Goal: Information Seeking & Learning: Learn about a topic

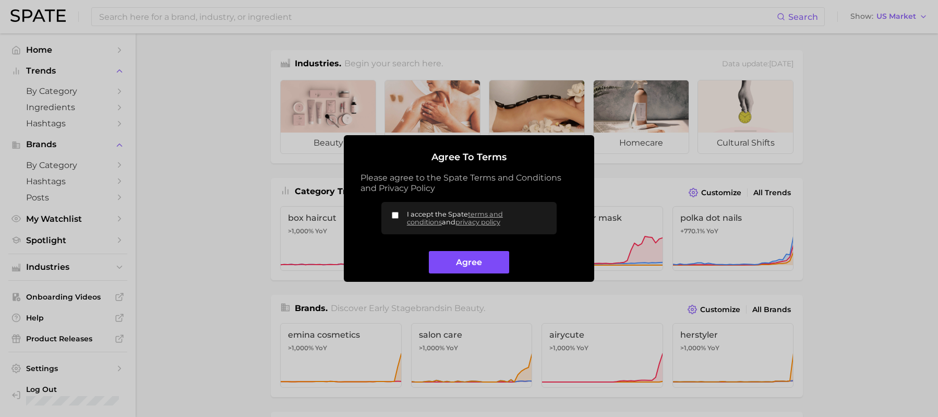
click at [464, 258] on button "Agree" at bounding box center [469, 262] width 80 height 22
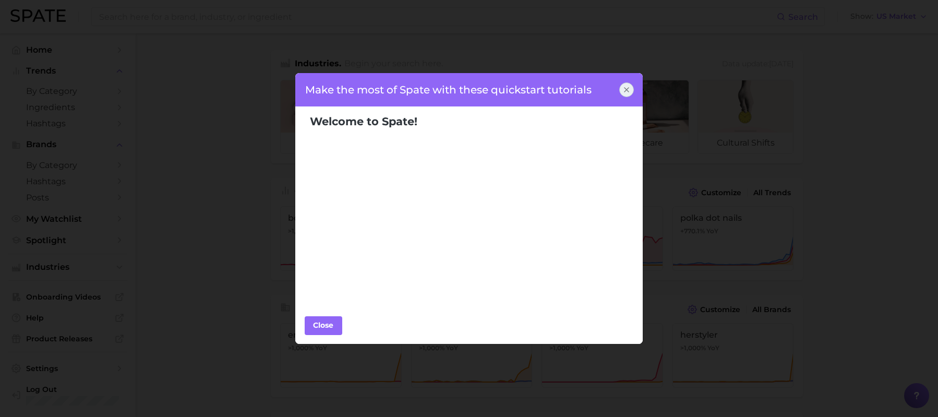
click at [623, 94] on div at bounding box center [626, 89] width 15 height 15
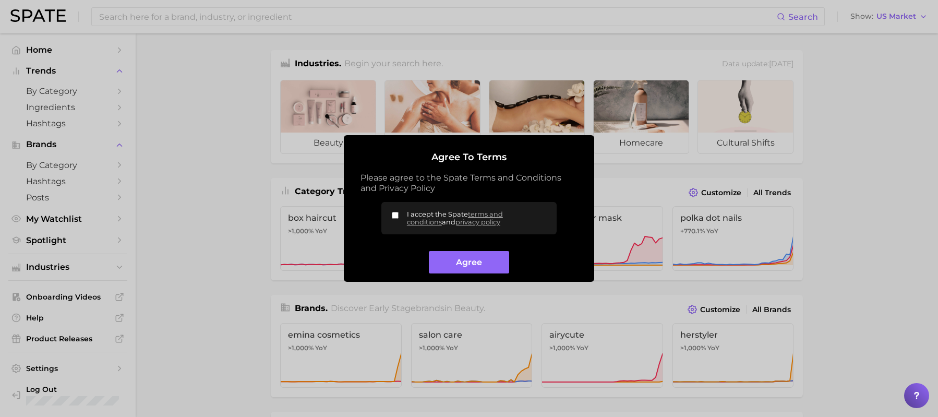
click at [394, 215] on input "I accept the Spate terms and conditions and privacy policy" at bounding box center [395, 215] width 7 height 7
checkbox input "true"
click at [463, 276] on div "Agree to Terms Please agree to the Spate Terms and Conditions and Privacy Polic…" at bounding box center [469, 208] width 250 height 146
click at [464, 272] on button "Agree" at bounding box center [469, 262] width 80 height 22
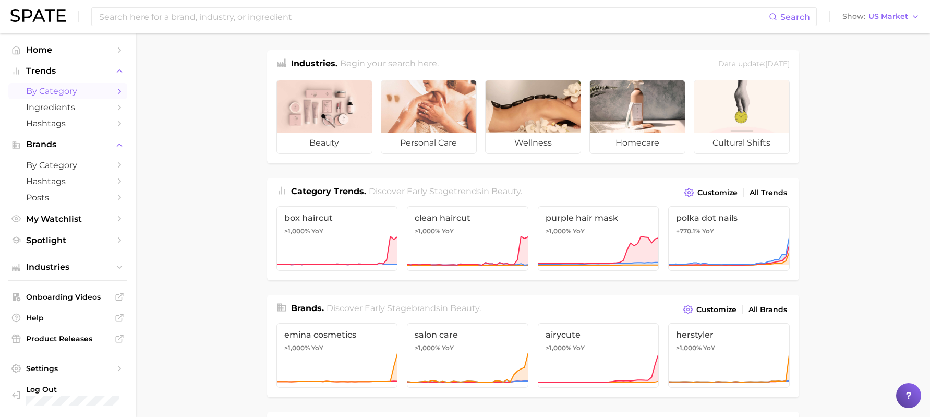
click at [117, 91] on icon "Sidebar" at bounding box center [119, 91] width 9 height 9
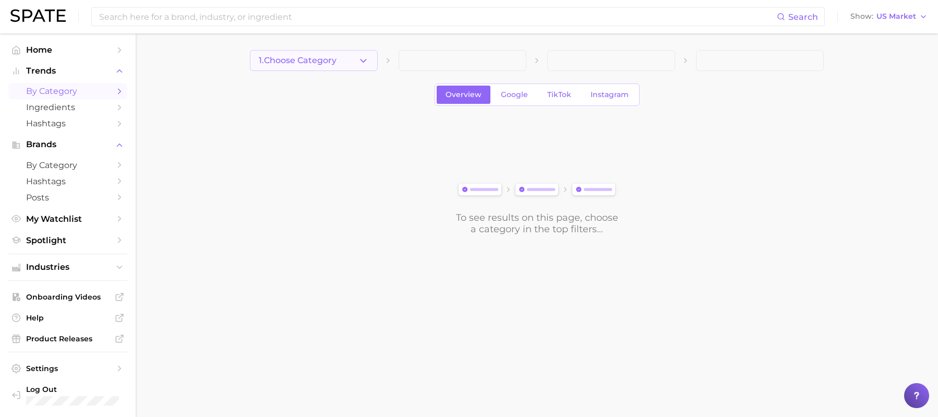
click at [359, 62] on icon "button" at bounding box center [363, 60] width 11 height 11
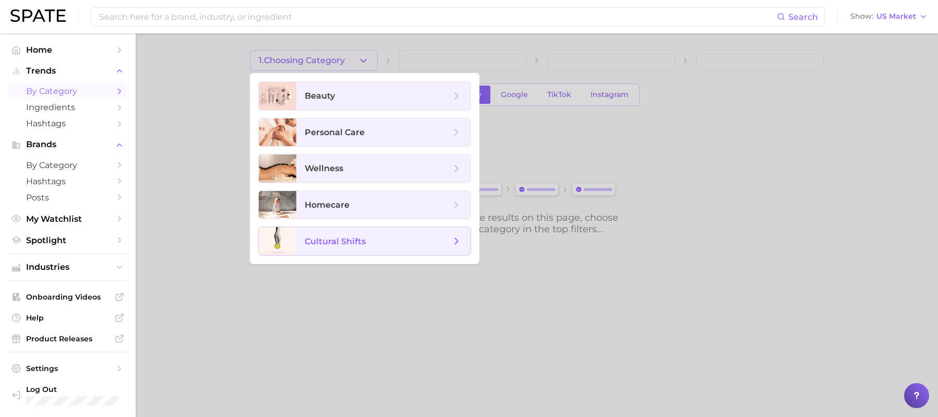
click at [453, 248] on span "cultural shifts" at bounding box center [383, 241] width 174 height 28
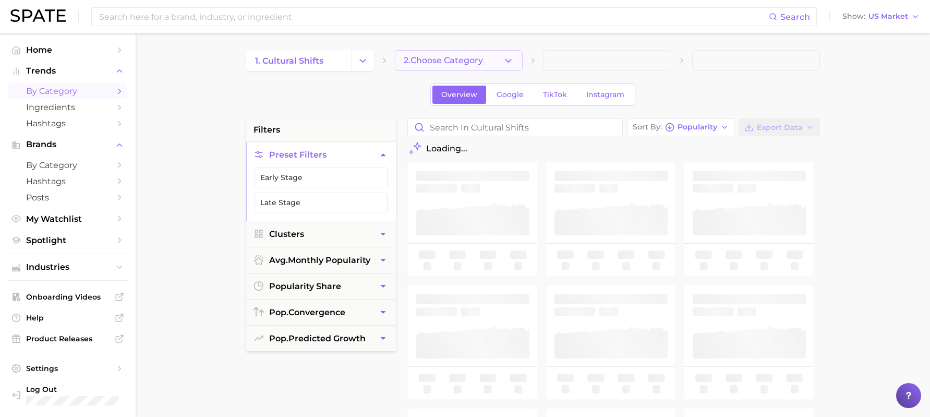
click at [482, 65] on span "2. Choose Category" at bounding box center [443, 60] width 79 height 9
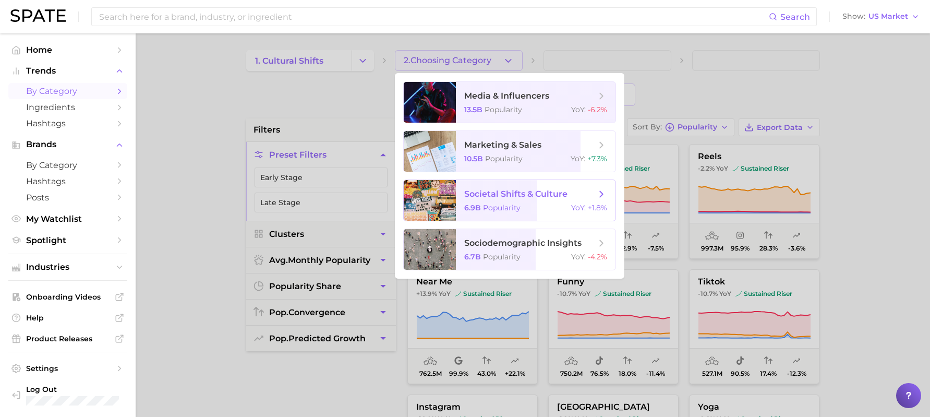
click at [284, 99] on div at bounding box center [465, 208] width 930 height 417
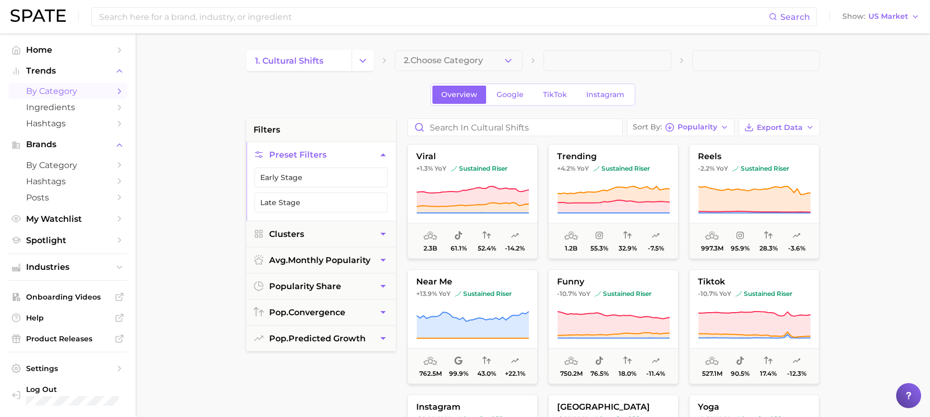
click at [252, 18] on input at bounding box center [433, 17] width 671 height 18
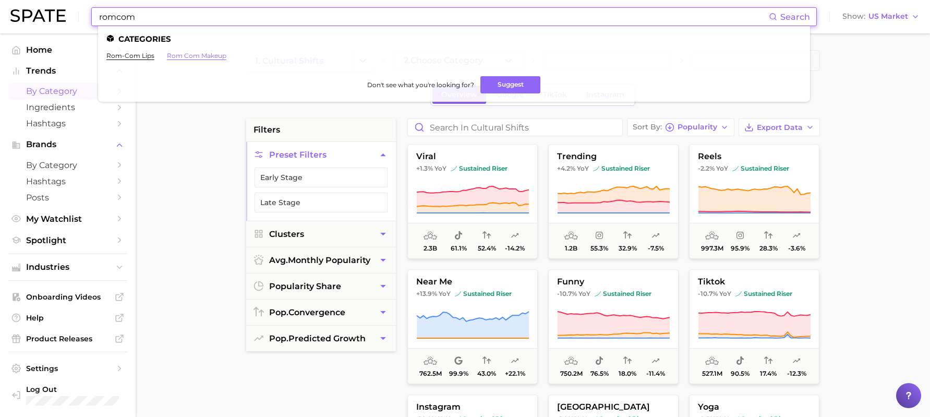
type input "romcom"
click at [187, 56] on link "rom com makeup" at bounding box center [196, 56] width 59 height 8
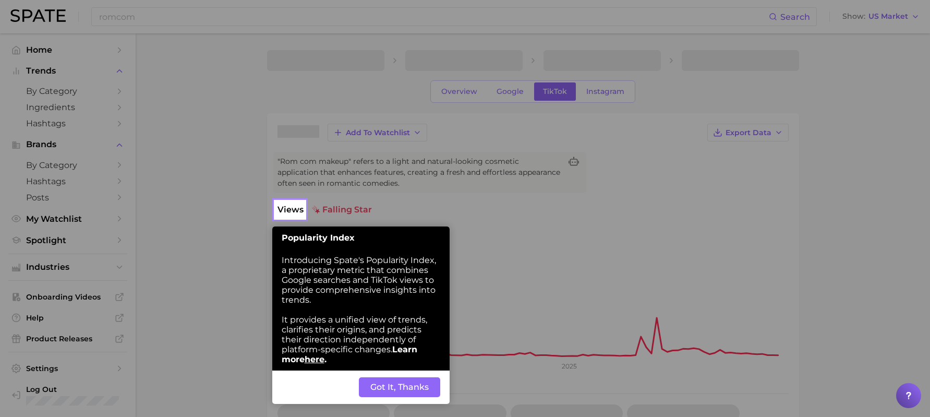
click at [397, 389] on button "Got It, Thanks" at bounding box center [399, 387] width 81 height 20
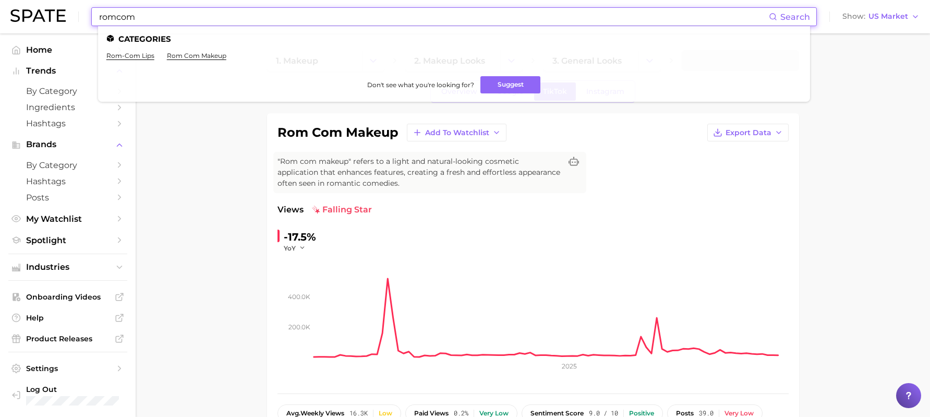
click at [187, 23] on input "romcom" at bounding box center [433, 17] width 671 height 18
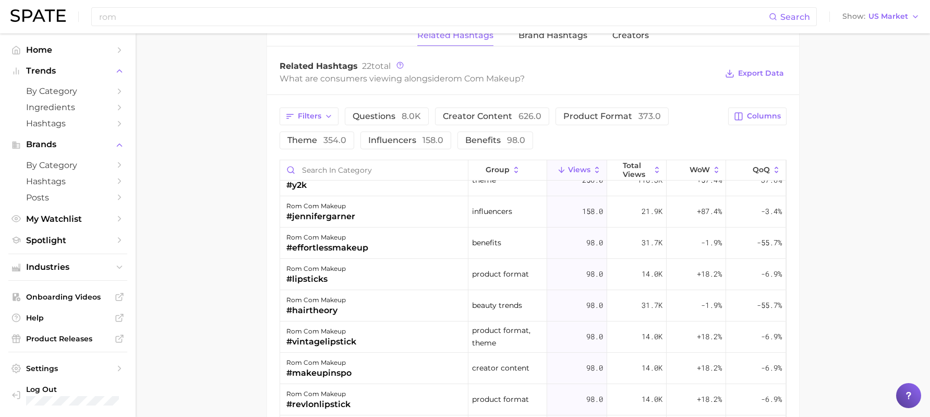
scroll to position [80, 0]
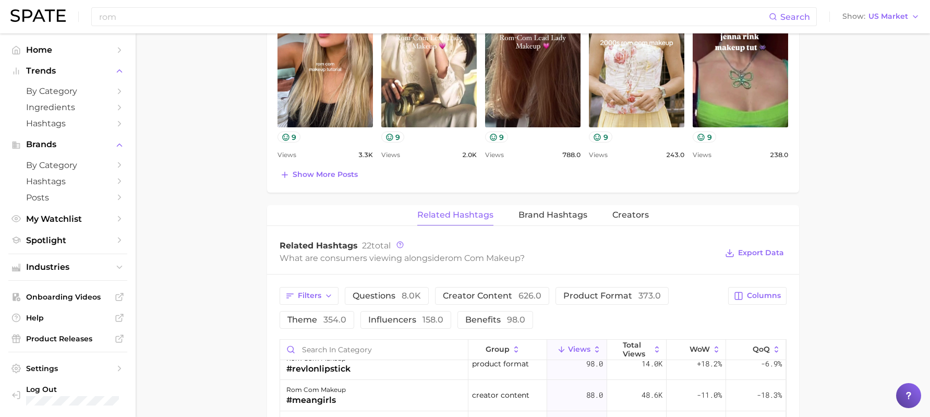
scroll to position [634, 0]
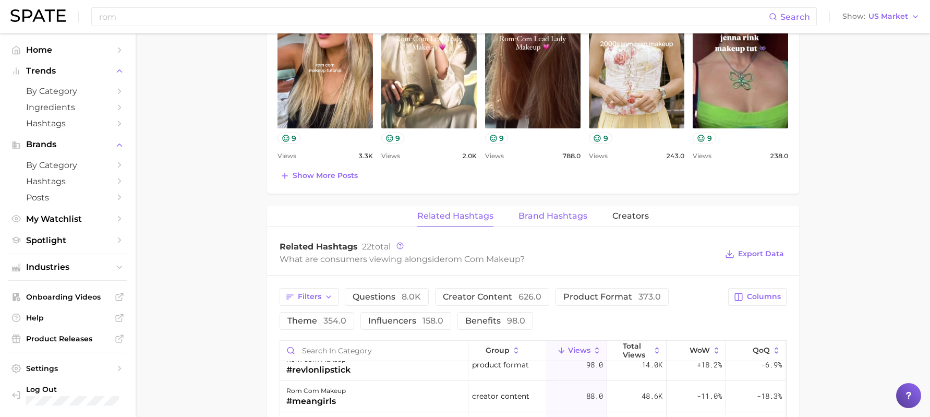
click at [551, 215] on span "Brand Hashtags" at bounding box center [552, 215] width 69 height 9
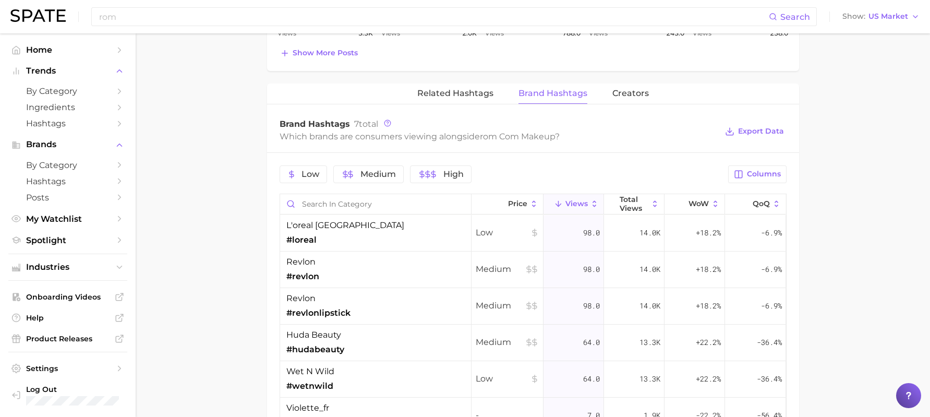
scroll to position [651, 0]
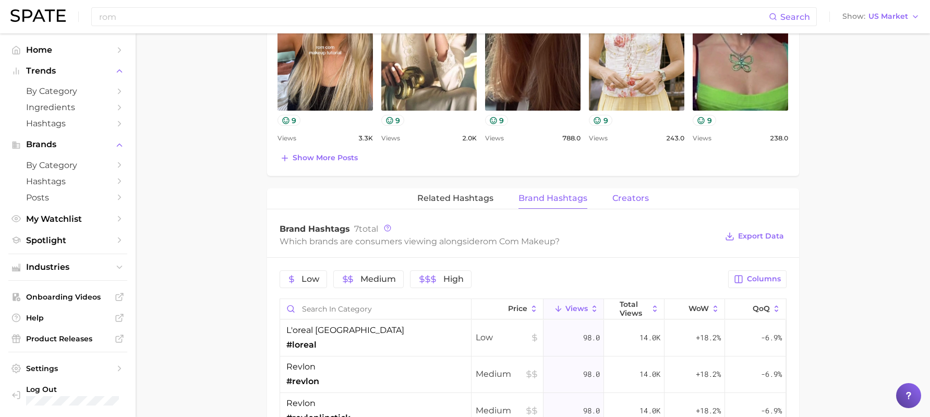
click at [627, 197] on span "Creators" at bounding box center [630, 197] width 37 height 9
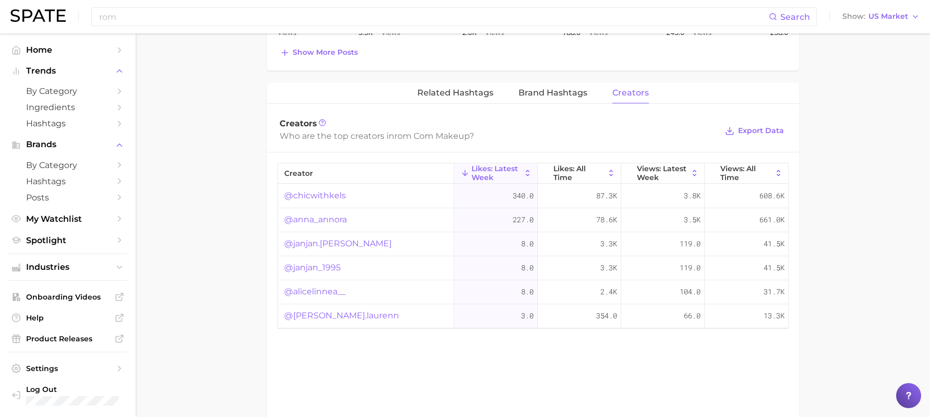
scroll to position [760, 0]
click at [538, 94] on span "Brand Hashtags" at bounding box center [552, 88] width 69 height 9
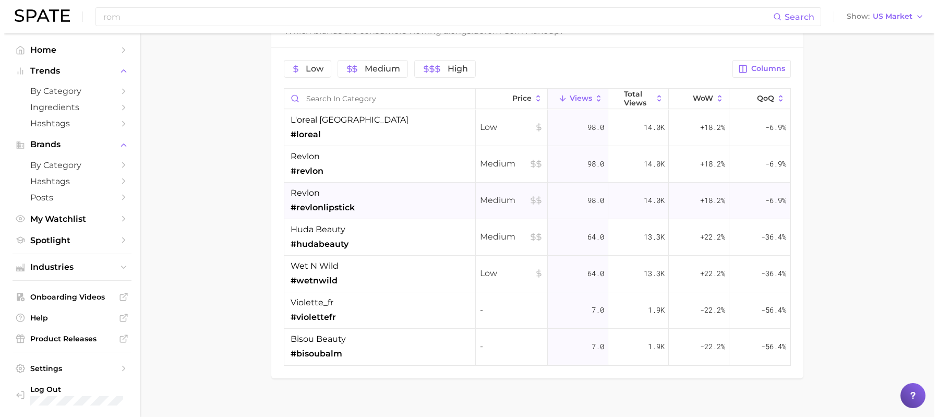
scroll to position [875, 0]
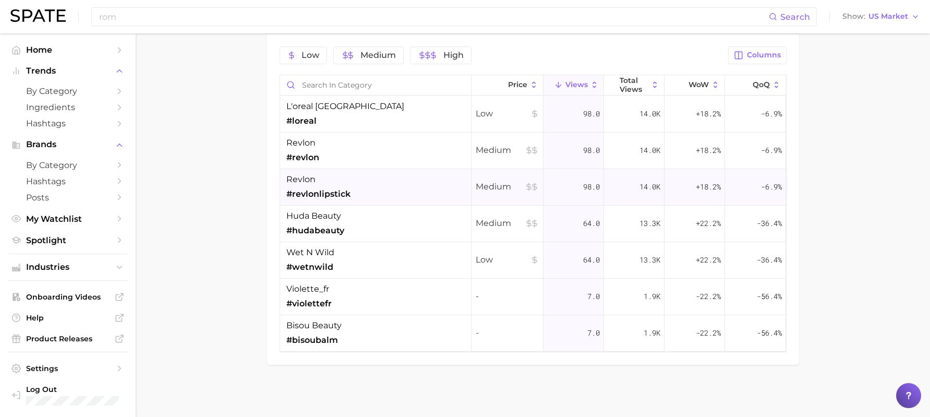
click at [349, 293] on div "violette_fr #violettefr" at bounding box center [375, 296] width 191 height 37
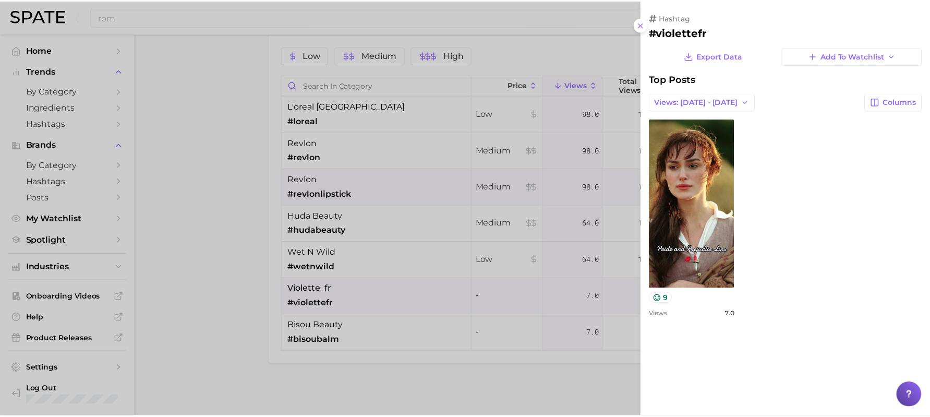
scroll to position [0, 0]
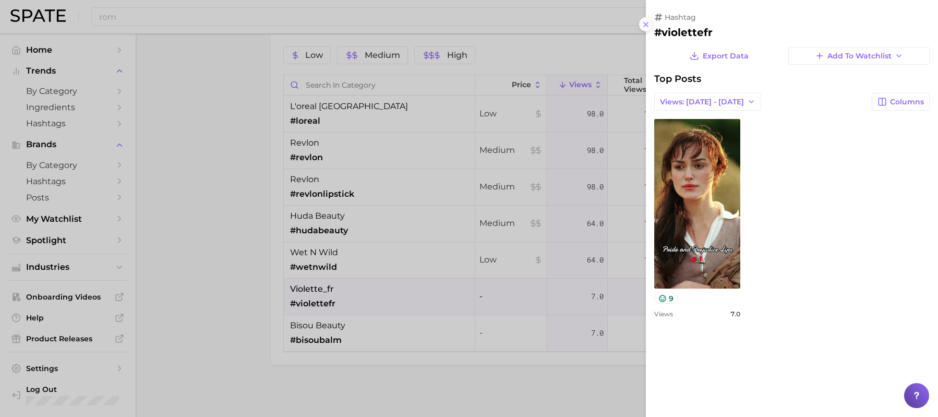
click at [644, 23] on line at bounding box center [646, 24] width 4 height 4
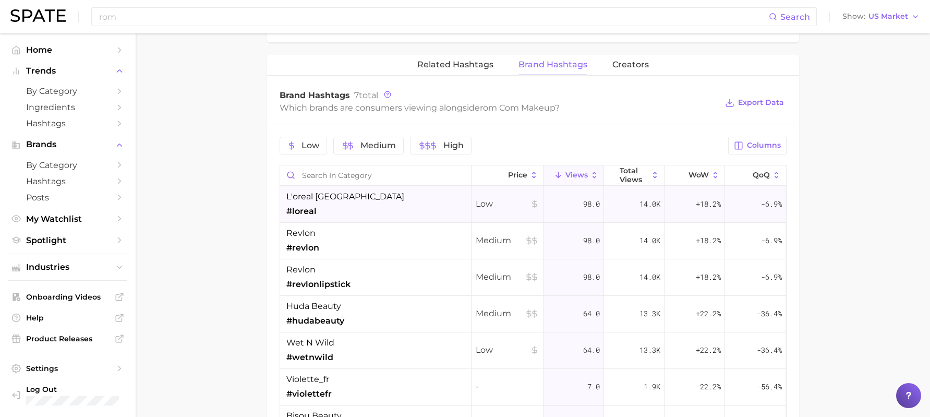
scroll to position [784, 0]
click at [622, 69] on span "Creators" at bounding box center [630, 64] width 37 height 9
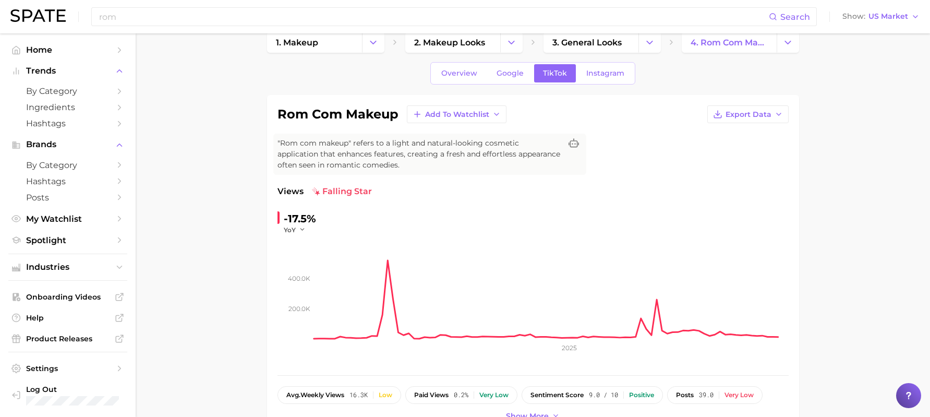
scroll to position [0, 0]
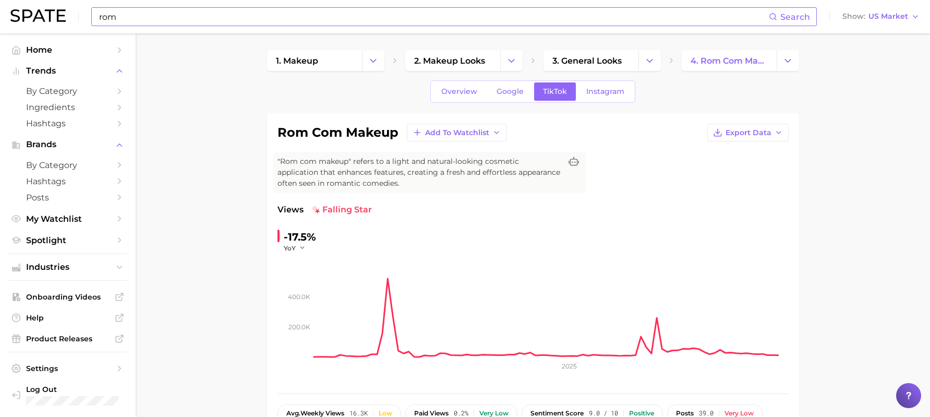
click at [250, 22] on input "rom" at bounding box center [433, 17] width 671 height 18
type input "r"
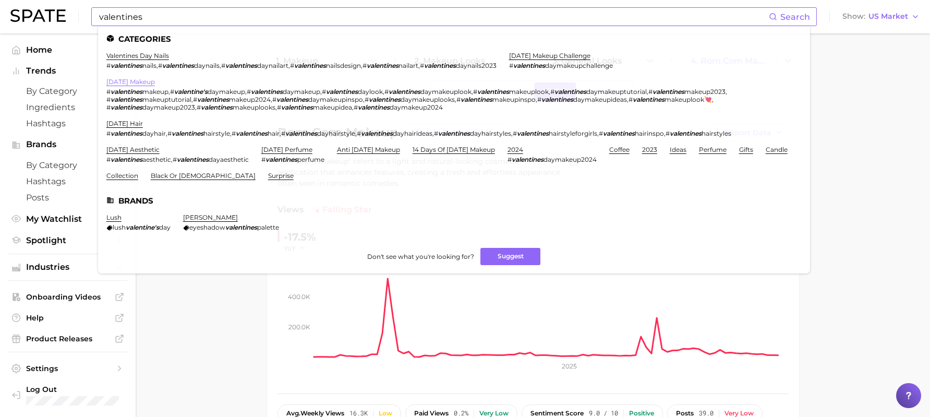
click at [155, 81] on link "[DATE] makeup" at bounding box center [130, 82] width 48 height 8
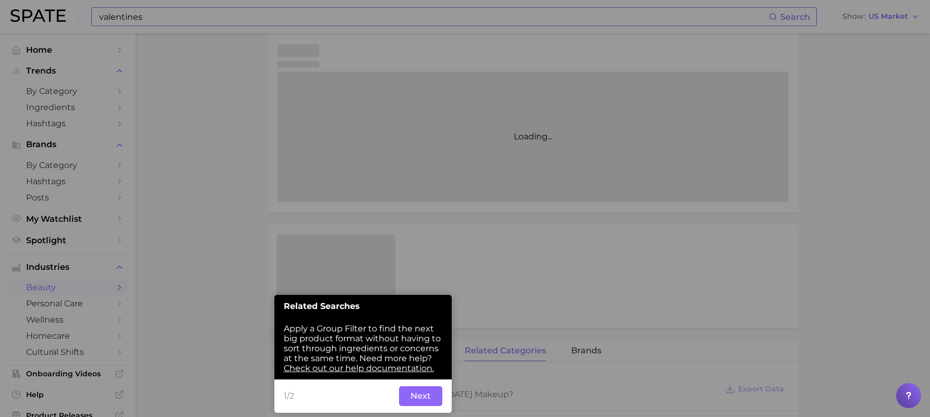
scroll to position [225, 0]
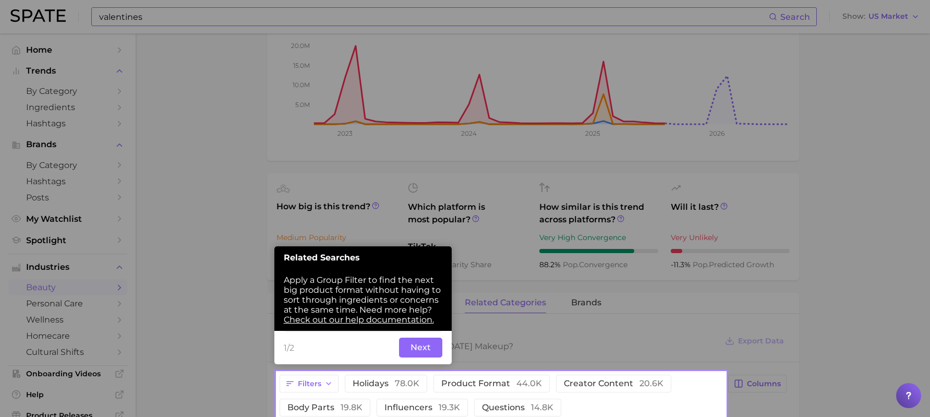
click at [425, 344] on button "Next" at bounding box center [420, 347] width 43 height 20
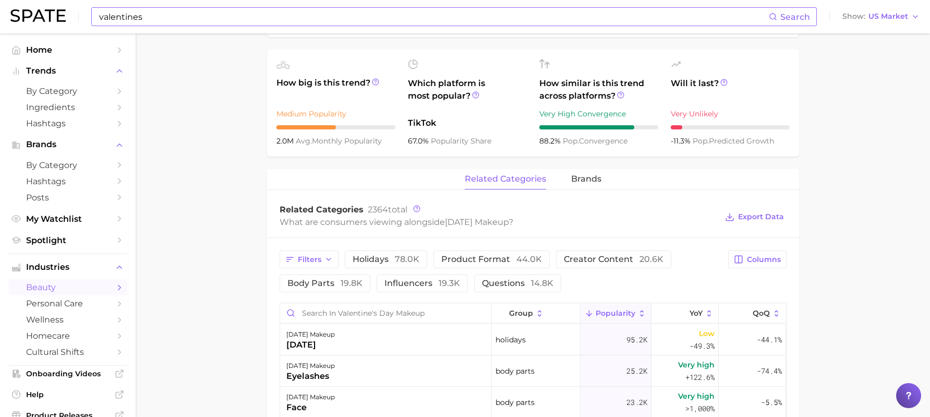
scroll to position [350, 0]
click at [514, 275] on button "questions 14.8k" at bounding box center [517, 282] width 87 height 18
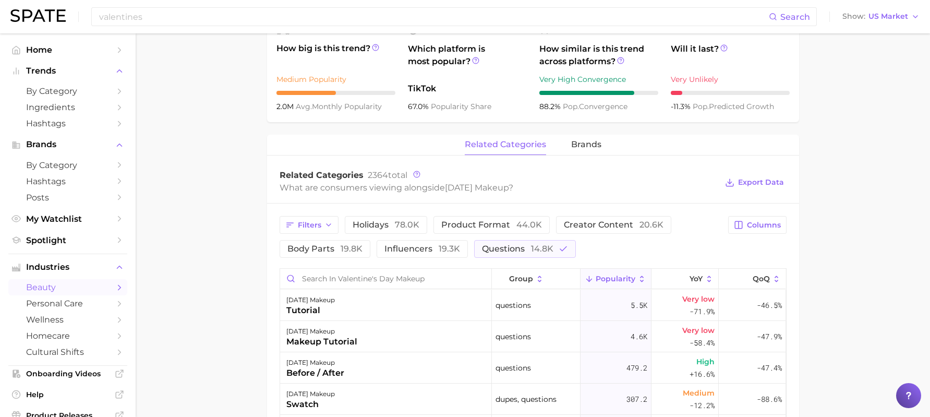
scroll to position [328, 0]
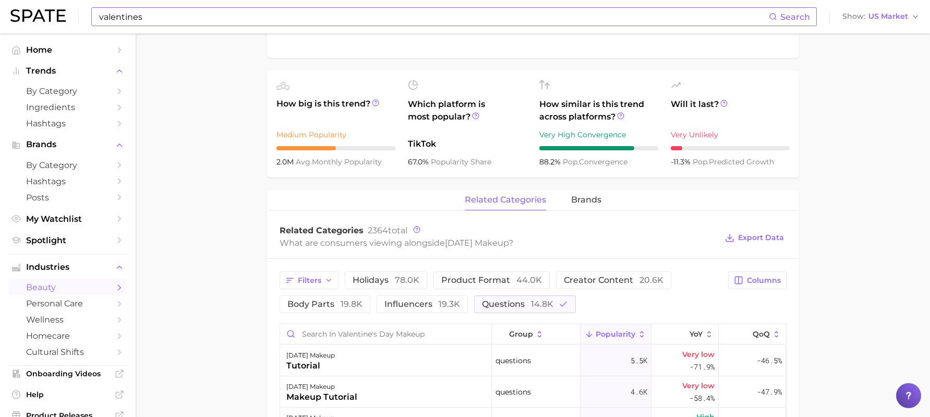
click at [246, 13] on input "valentines" at bounding box center [433, 17] width 671 height 18
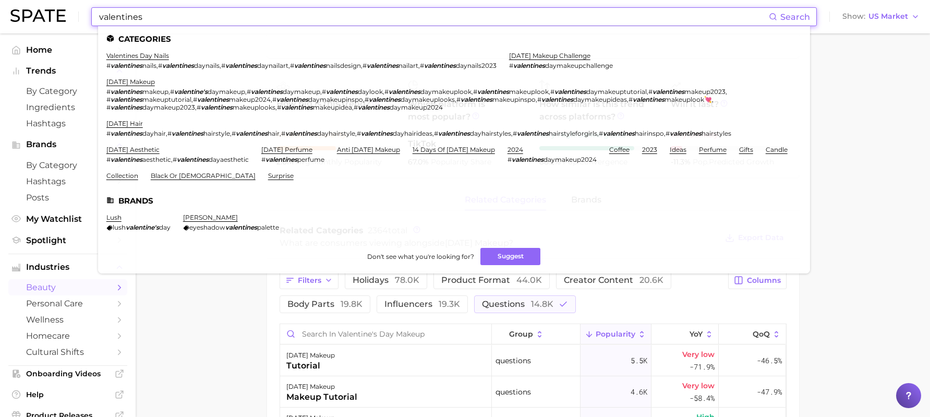
click at [246, 13] on input "valentines" at bounding box center [433, 17] width 671 height 18
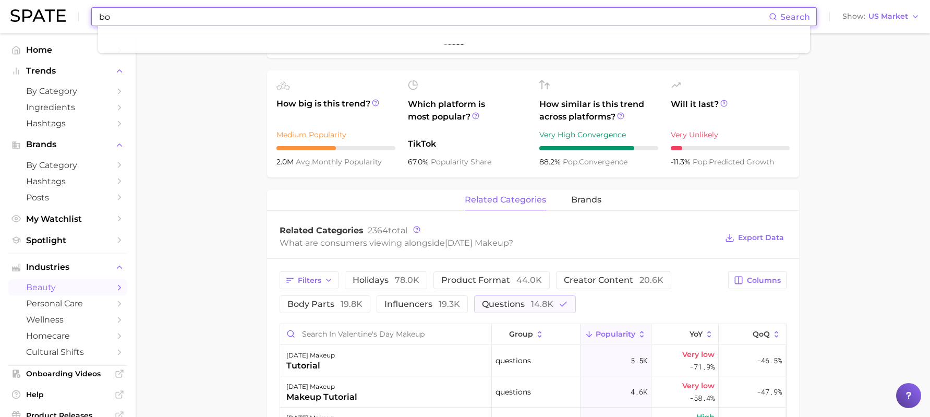
type input "b"
click at [173, 16] on input "romantic book" at bounding box center [433, 17] width 671 height 18
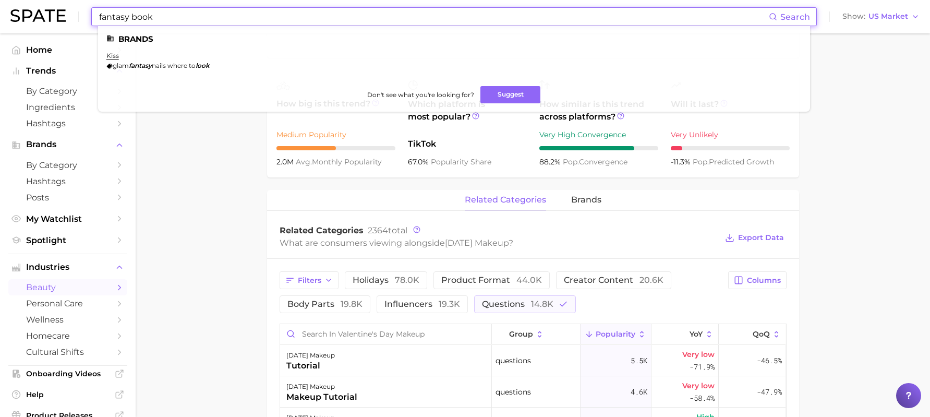
click at [171, 15] on input "fantasy book" at bounding box center [433, 17] width 671 height 18
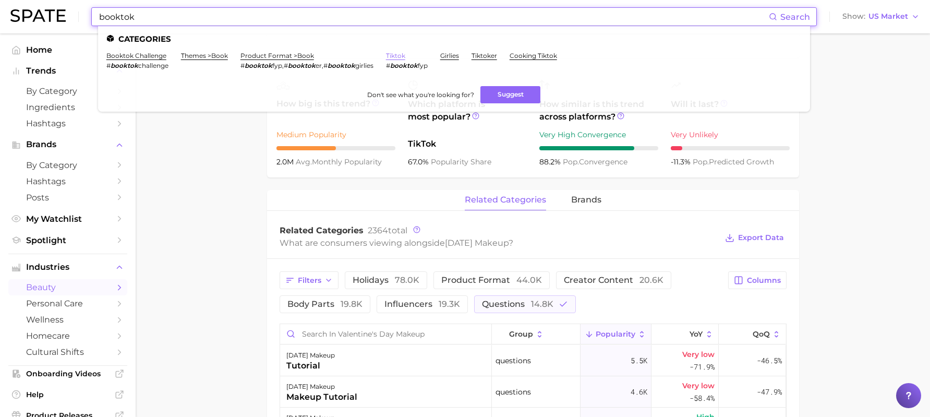
type input "booktok"
click at [399, 55] on link "tiktok" at bounding box center [395, 56] width 19 height 8
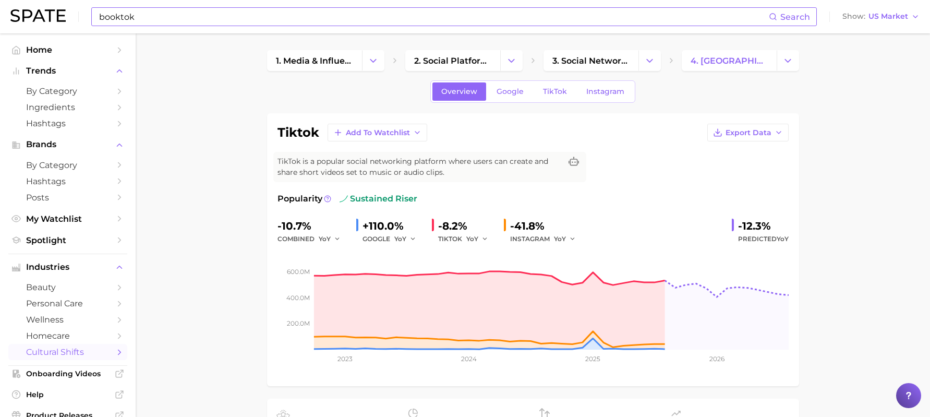
scroll to position [24, 0]
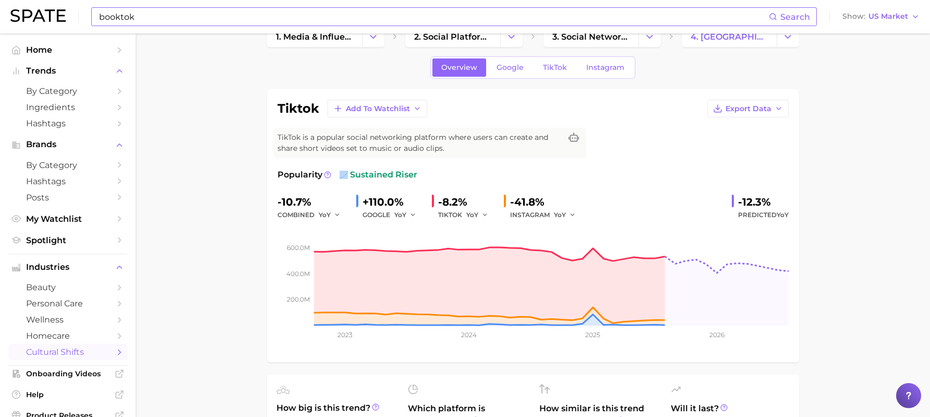
drag, startPoint x: 351, startPoint y: 176, endPoint x: 452, endPoint y: 172, distance: 100.2
click at [452, 172] on div "Popularity sustained riser" at bounding box center [532, 174] width 511 height 13
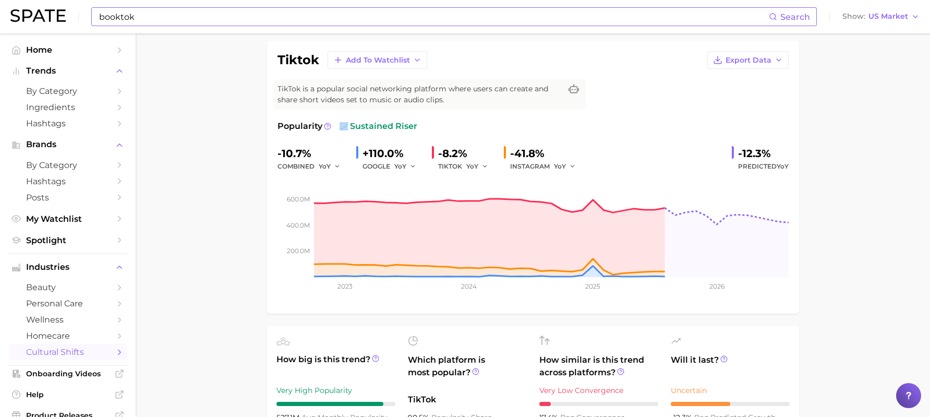
scroll to position [0, 0]
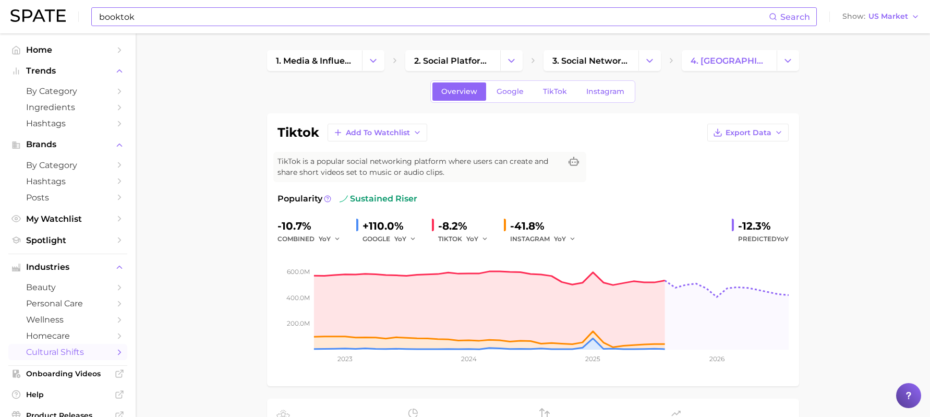
click at [234, 19] on input "booktok" at bounding box center [433, 17] width 671 height 18
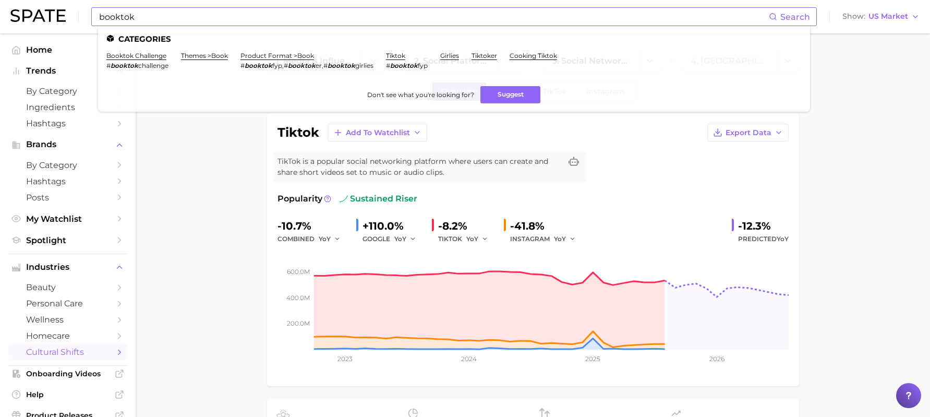
click at [219, 60] on li "themes > book" at bounding box center [204, 61] width 47 height 18
click at [219, 58] on link "themes > book" at bounding box center [204, 56] width 47 height 8
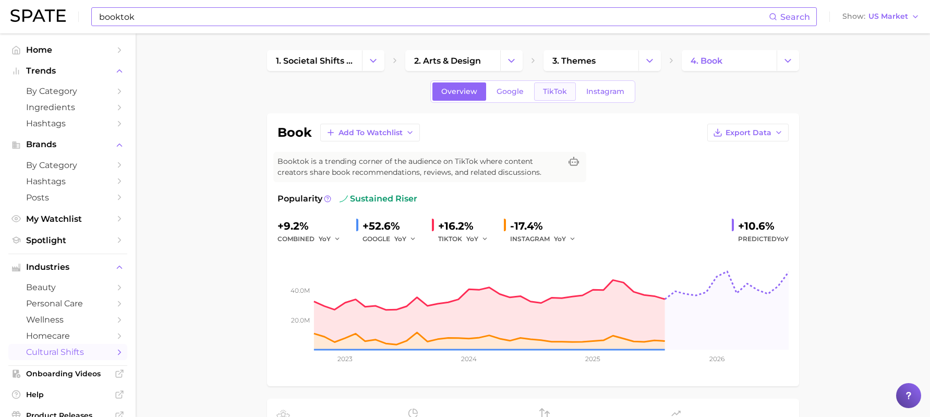
click at [565, 93] on span "TikTok" at bounding box center [555, 91] width 24 height 9
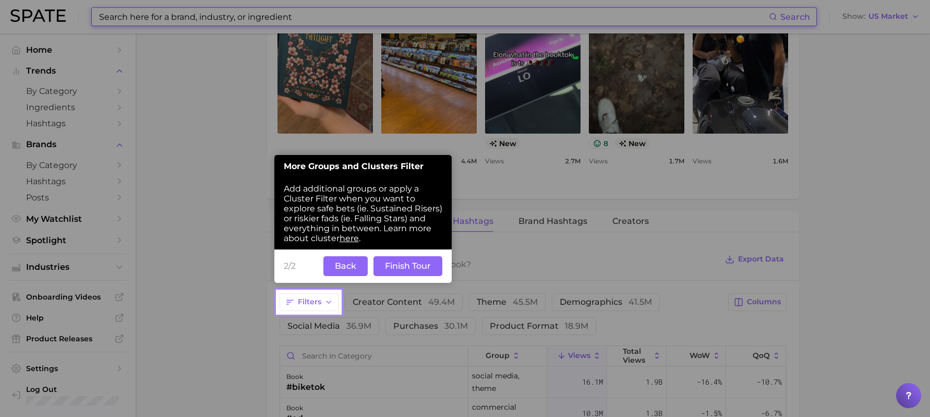
scroll to position [618, 0]
click at [403, 261] on button "Finish Tour" at bounding box center [407, 266] width 69 height 20
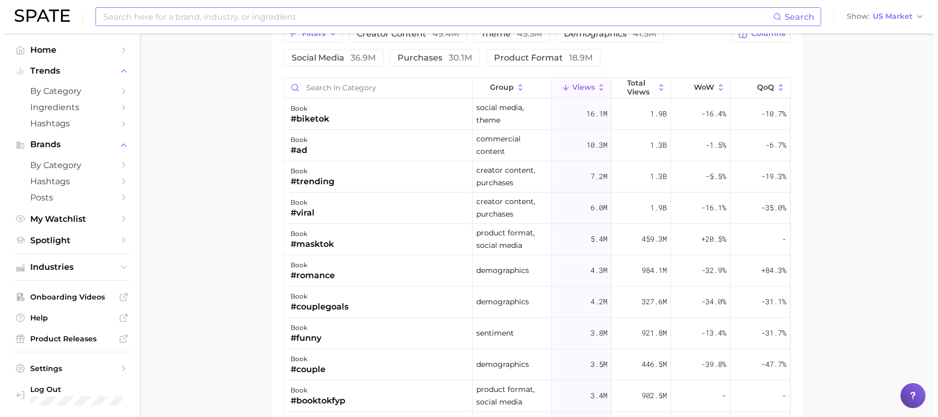
scroll to position [887, 0]
click at [380, 268] on div "book #romance" at bounding box center [374, 269] width 188 height 31
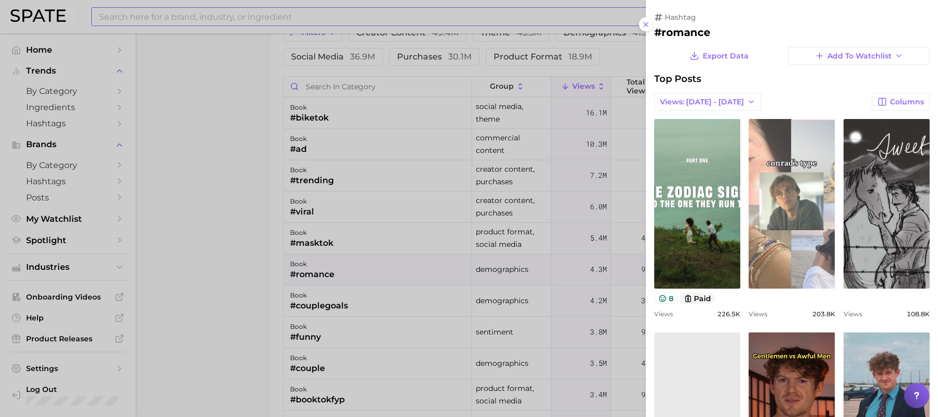
scroll to position [0, 0]
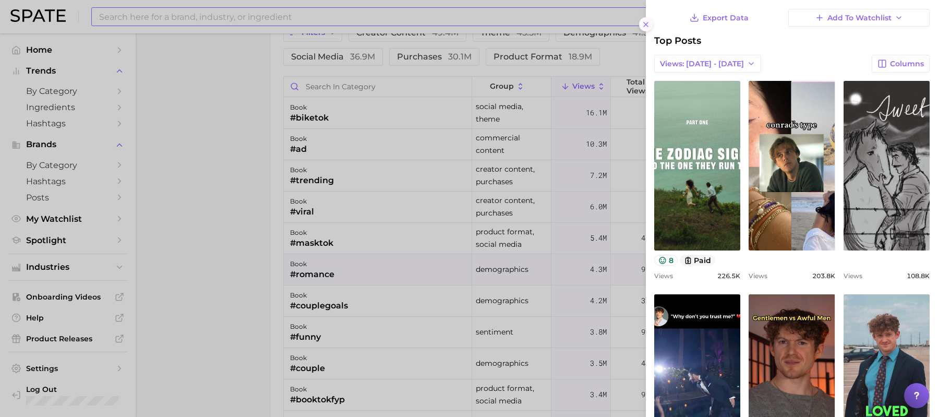
click at [648, 26] on icon at bounding box center [645, 24] width 8 height 8
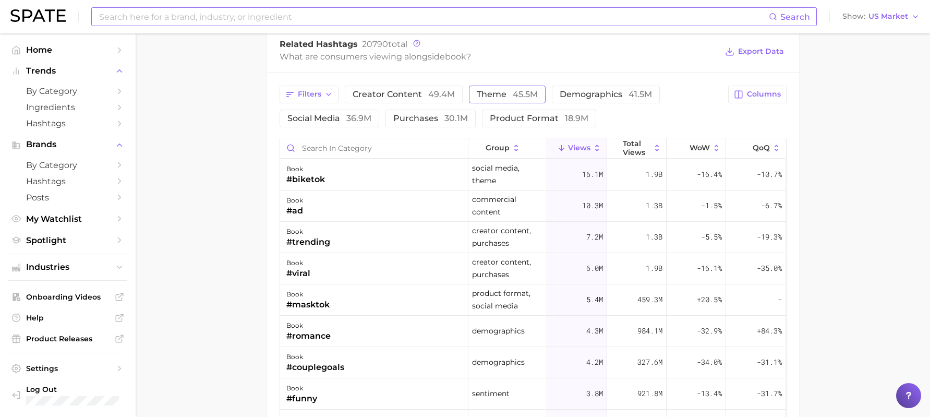
click at [503, 97] on span "theme 45.5m" at bounding box center [507, 94] width 61 height 8
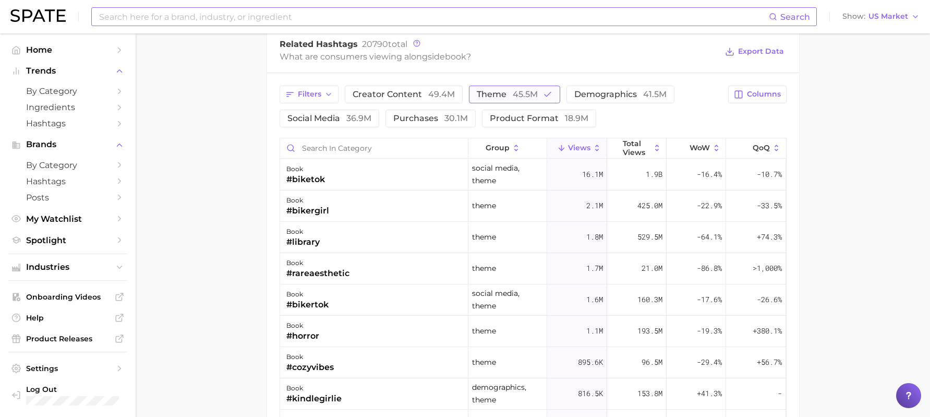
click at [524, 91] on span "45.5m" at bounding box center [525, 94] width 25 height 10
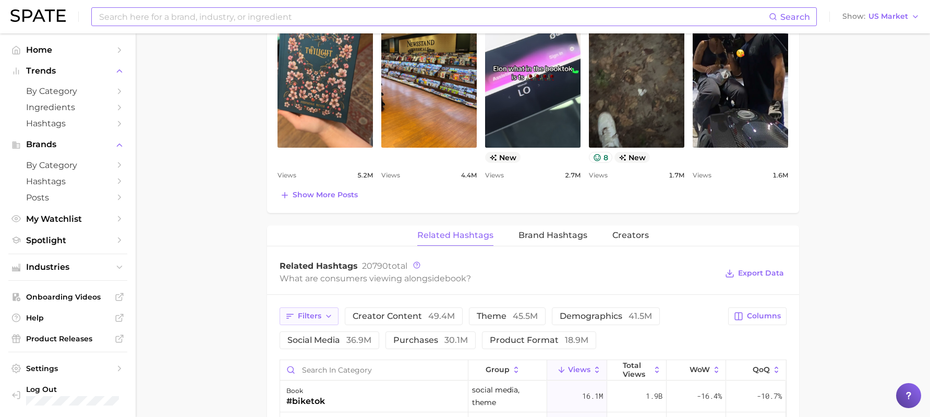
click at [333, 316] on button "Filters" at bounding box center [309, 316] width 59 height 18
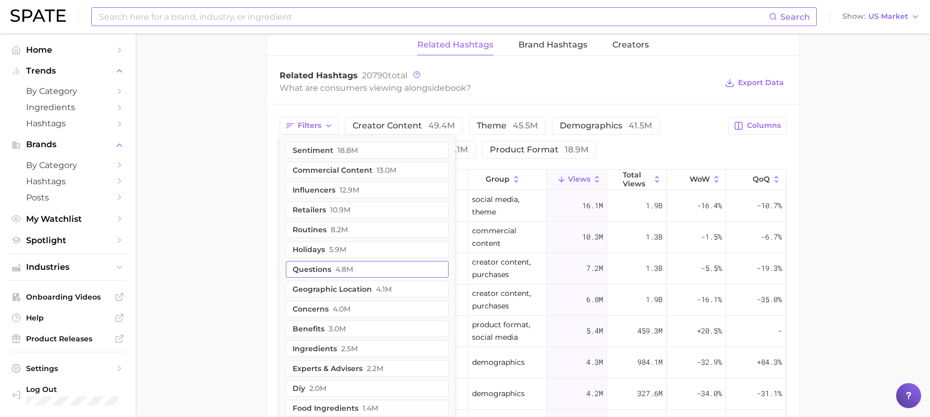
click at [349, 270] on span "4.8m" at bounding box center [344, 269] width 18 height 8
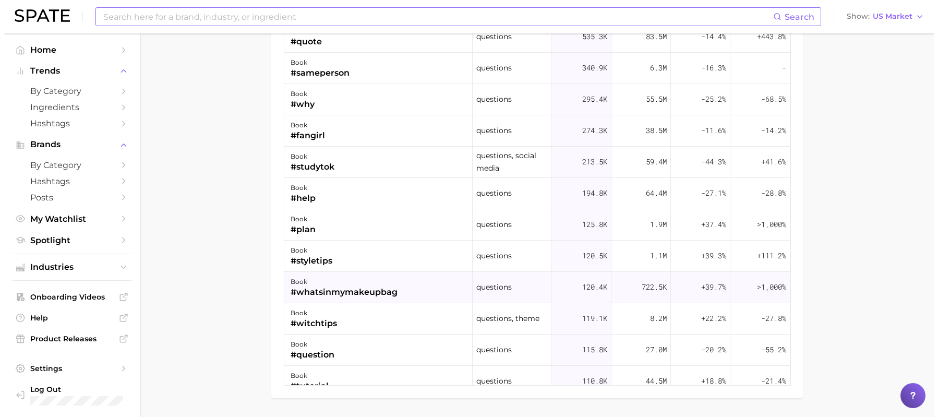
scroll to position [994, 0]
click at [358, 292] on div "#whatsinmymakeupbag" at bounding box center [339, 291] width 107 height 13
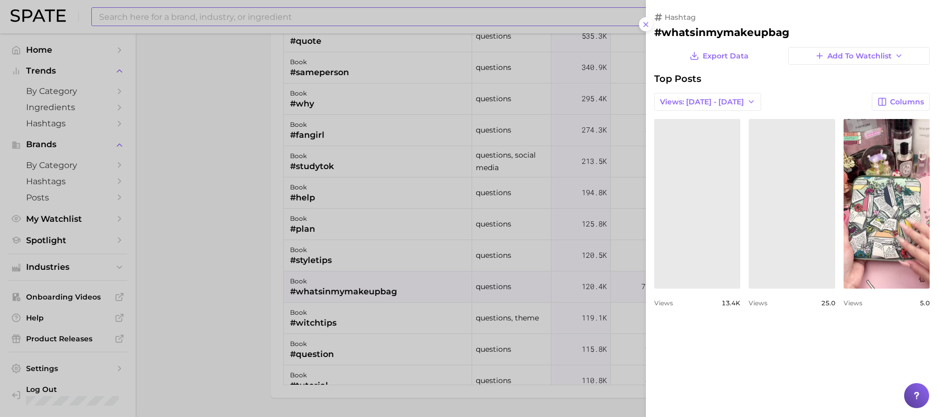
scroll to position [0, 0]
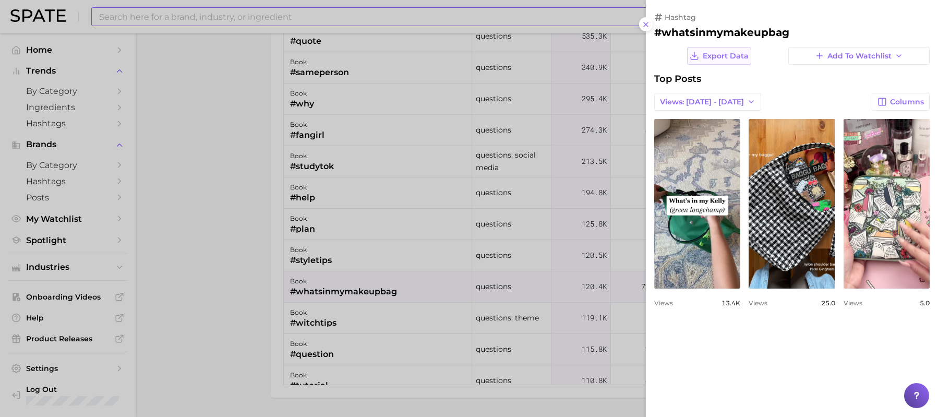
click at [738, 57] on span "Export Data" at bounding box center [725, 56] width 46 height 9
drag, startPoint x: 610, startPoint y: 65, endPoint x: 601, endPoint y: 65, distance: 9.4
click at [786, 35] on h2 "#whatsinmymakeupbag" at bounding box center [791, 32] width 275 height 13
drag, startPoint x: 787, startPoint y: 35, endPoint x: 650, endPoint y: 34, distance: 137.2
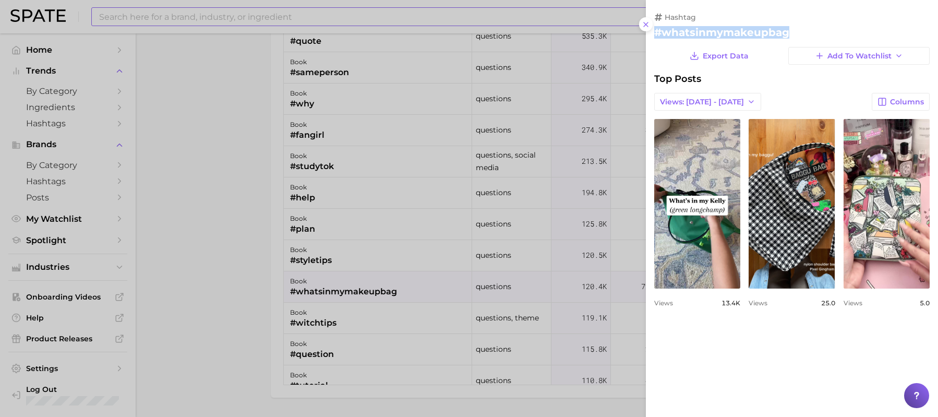
click at [650, 34] on div "hashtag #whatsinmymakeupbag Export Data Add to Watchlist Top Posts Views: [DATE…" at bounding box center [792, 163] width 292 height 327
copy h2 "#whatsinmymakeupbag"
click at [647, 24] on icon at bounding box center [645, 24] width 8 height 8
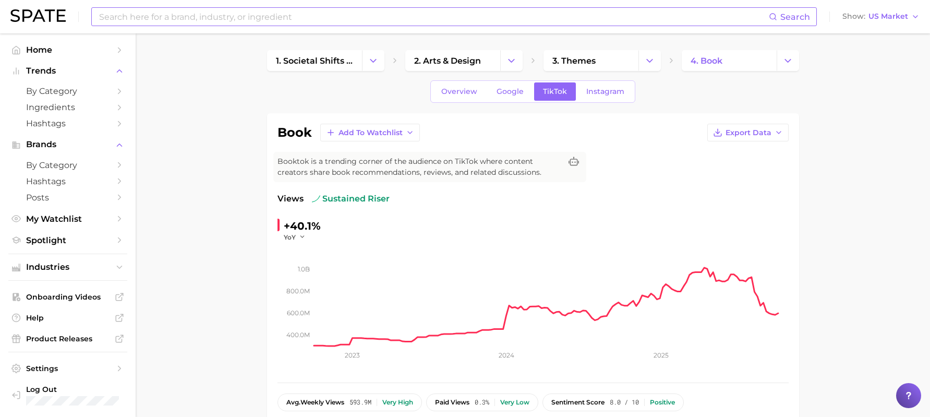
click at [359, 22] on input at bounding box center [433, 17] width 671 height 18
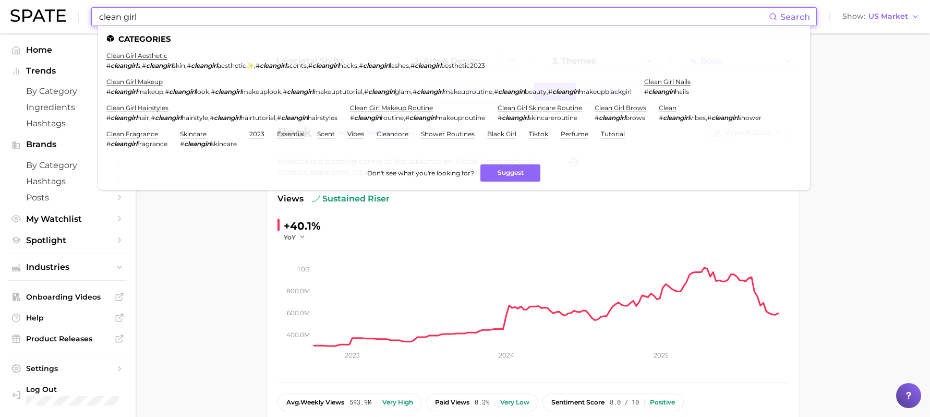
type input "clean girl"
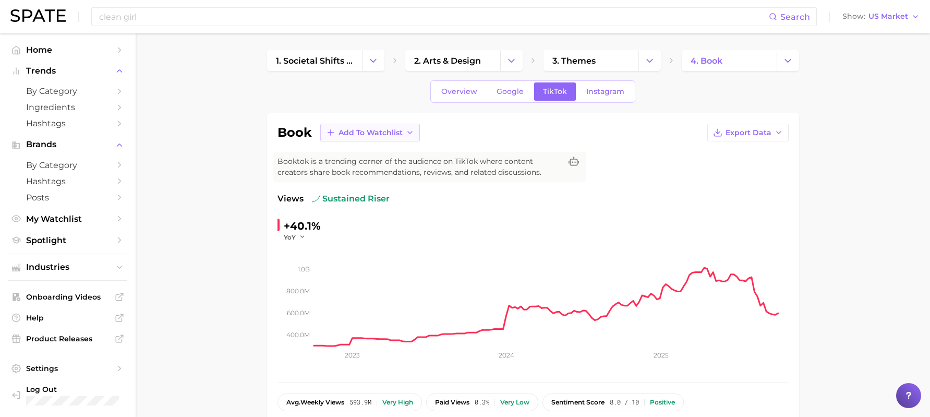
click at [380, 136] on span "Add to Watchlist" at bounding box center [370, 132] width 64 height 9
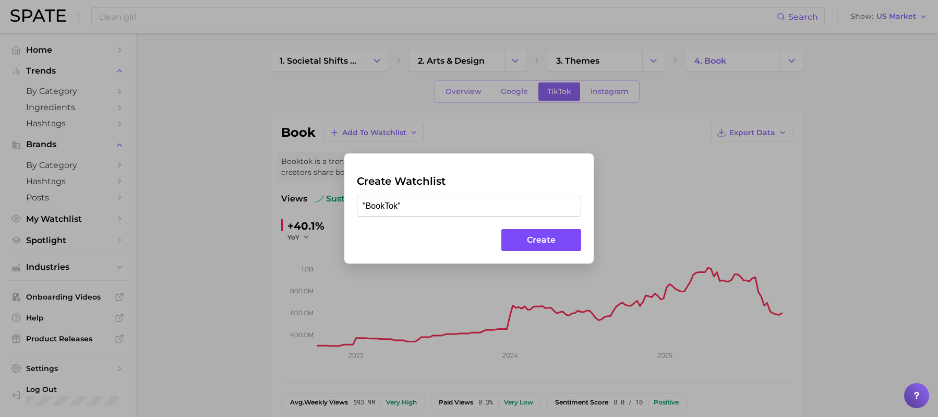
type input ""BookTok""
click at [531, 241] on button "Create" at bounding box center [541, 240] width 80 height 22
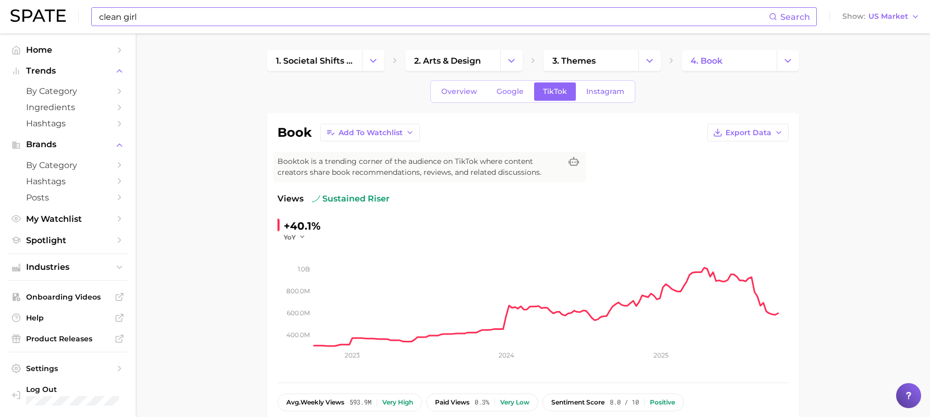
click at [301, 15] on input "clean girl" at bounding box center [433, 17] width 671 height 18
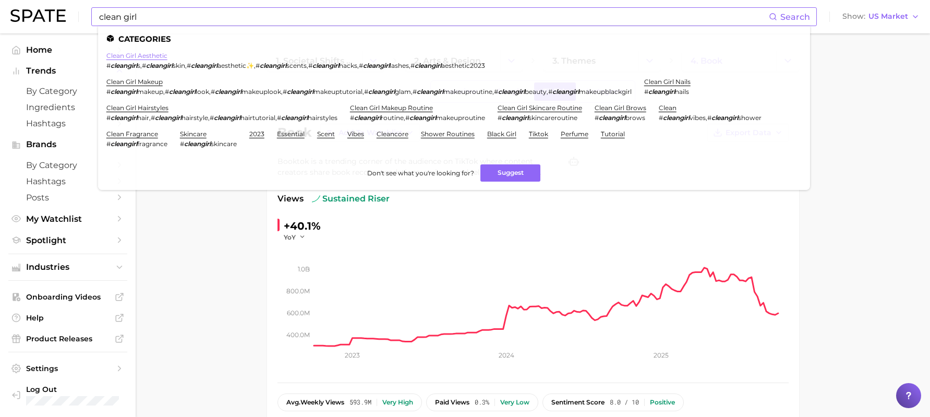
click at [154, 58] on link "clean girl aesthetic" at bounding box center [136, 56] width 61 height 8
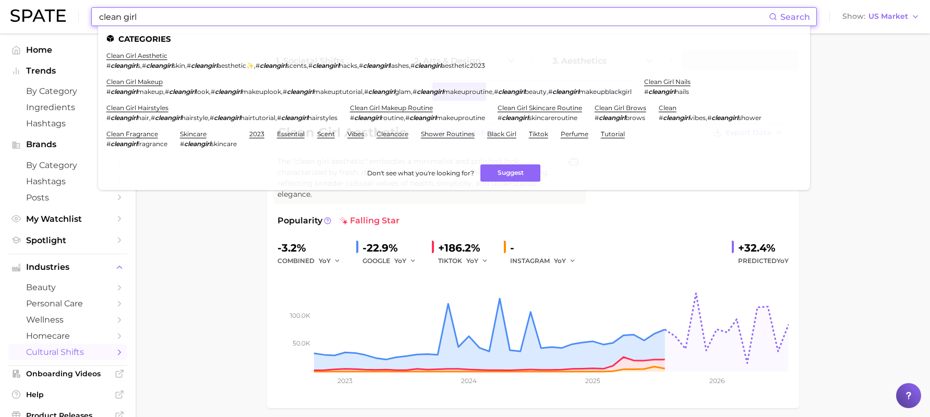
click at [171, 16] on input "clean girl" at bounding box center [433, 17] width 671 height 18
click at [146, 87] on li "clean girl makeup # cleangirl makeup , # cleangirl look , # cleangirl makeuploo…" at bounding box center [368, 87] width 525 height 18
click at [147, 82] on link "clean girl makeup" at bounding box center [134, 82] width 56 height 8
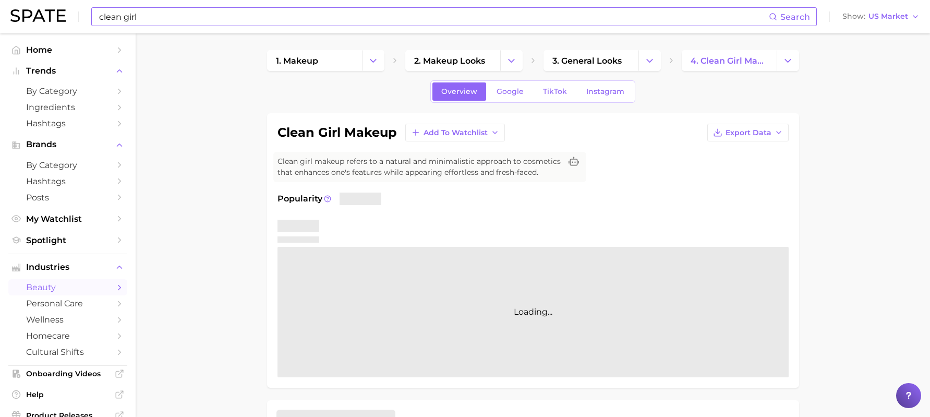
click at [143, 18] on input "clean girl" at bounding box center [433, 17] width 671 height 18
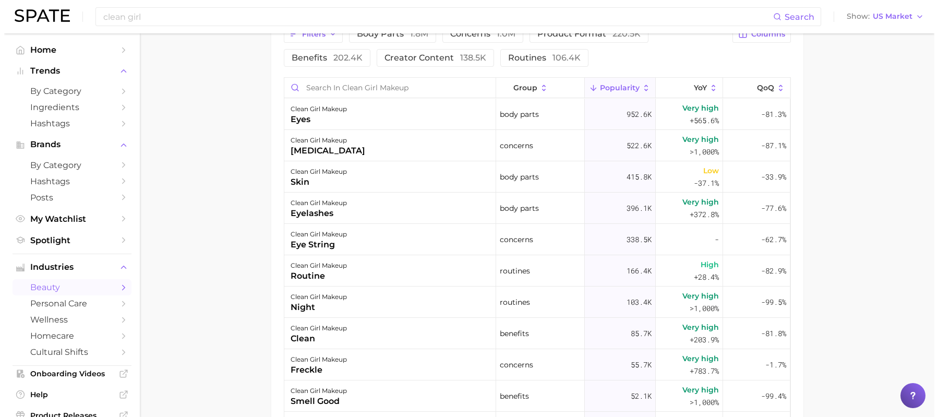
scroll to position [575, 0]
click at [342, 120] on div "eyes" at bounding box center [314, 119] width 56 height 13
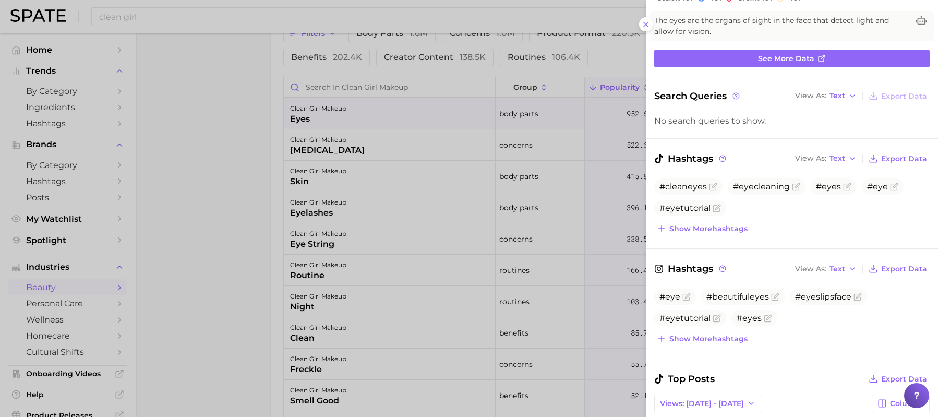
scroll to position [68, 0]
click at [742, 232] on span "Show more hashtags" at bounding box center [708, 228] width 78 height 9
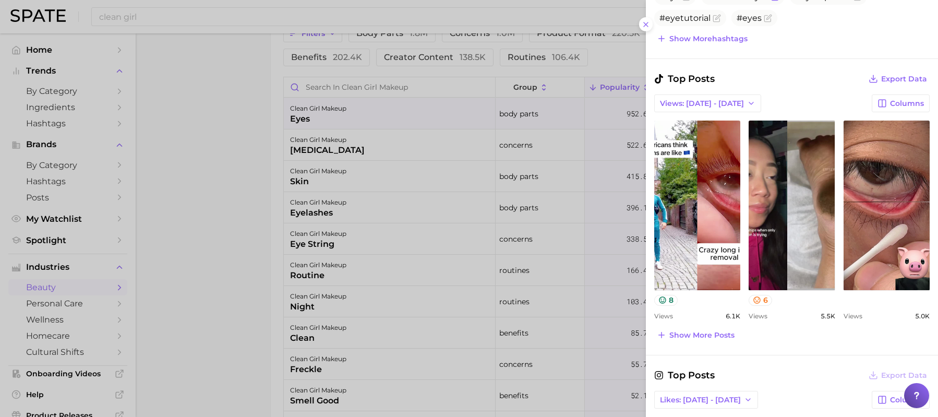
scroll to position [389, 0]
click at [714, 339] on span "Show more posts" at bounding box center [701, 335] width 65 height 9
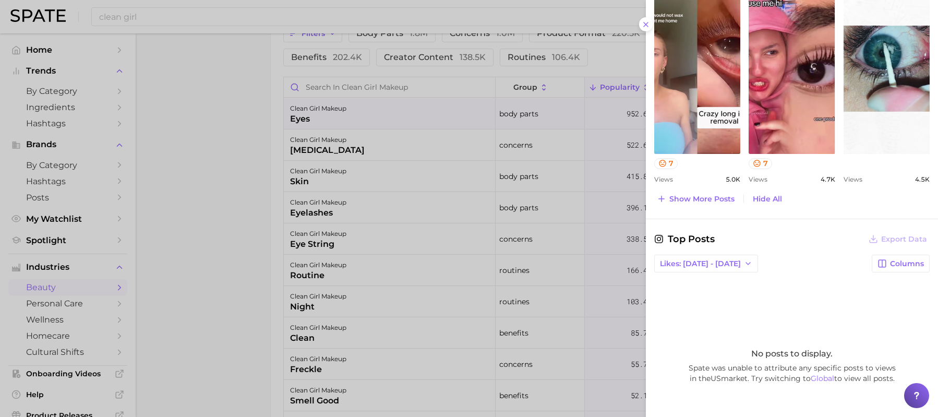
scroll to position [739, 0]
click at [710, 200] on span "Show more posts" at bounding box center [701, 198] width 65 height 9
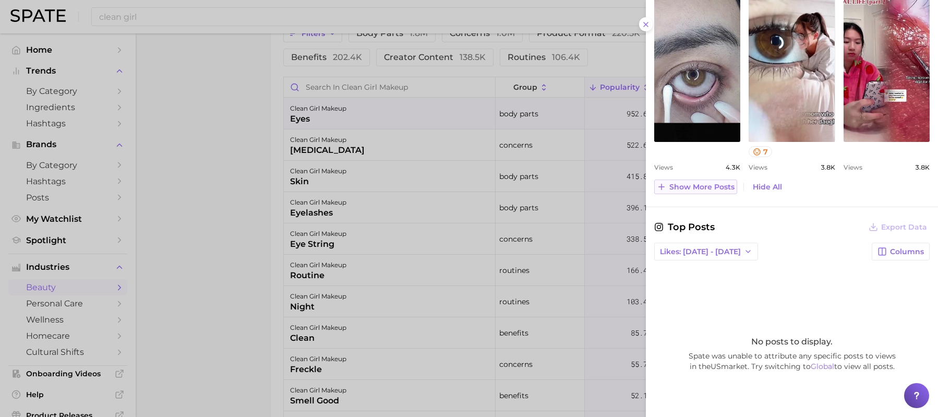
scroll to position [965, 0]
click at [646, 28] on icon at bounding box center [645, 24] width 8 height 8
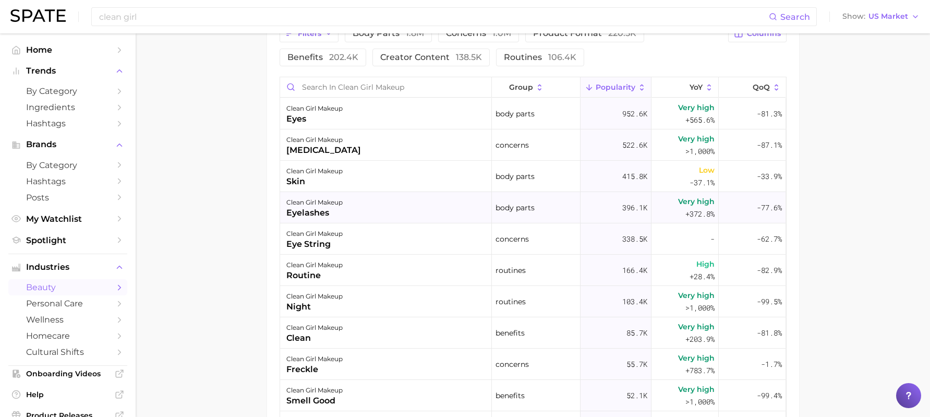
click at [374, 208] on div "clean girl makeup eyelashes" at bounding box center [386, 207] width 212 height 31
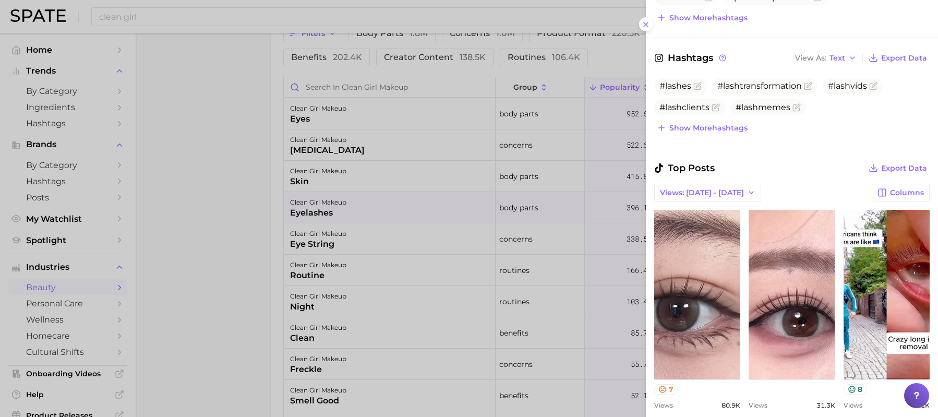
scroll to position [357, 0]
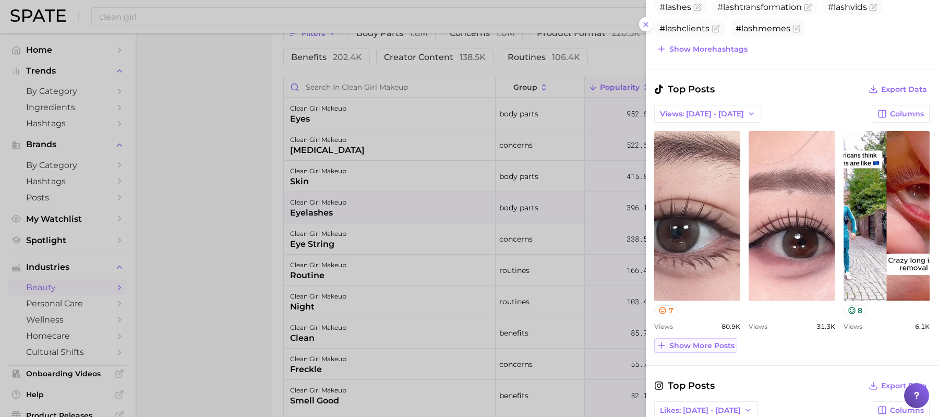
click at [726, 351] on button "Show more posts" at bounding box center [695, 345] width 83 height 15
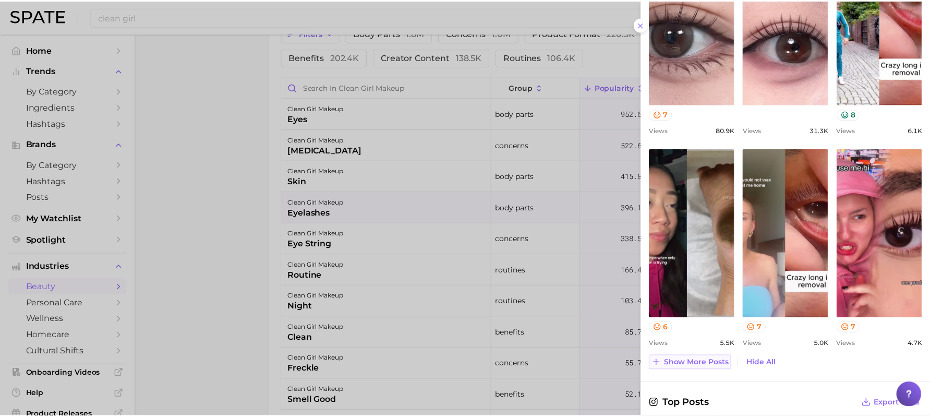
scroll to position [554, 0]
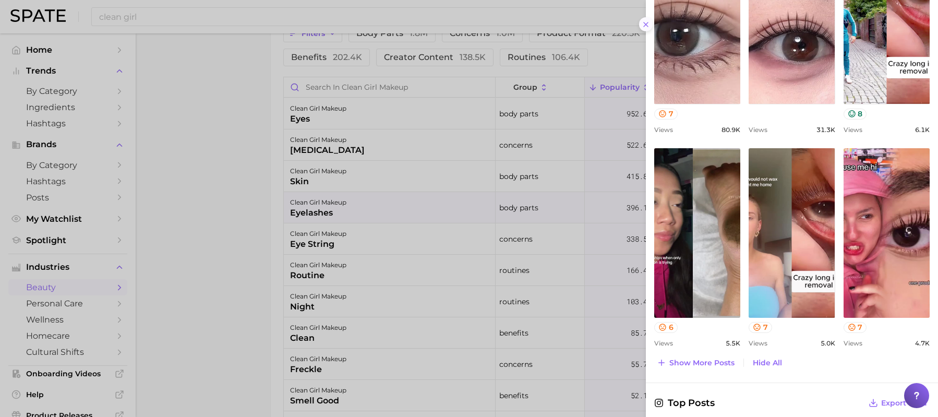
click at [647, 22] on icon at bounding box center [645, 24] width 8 height 8
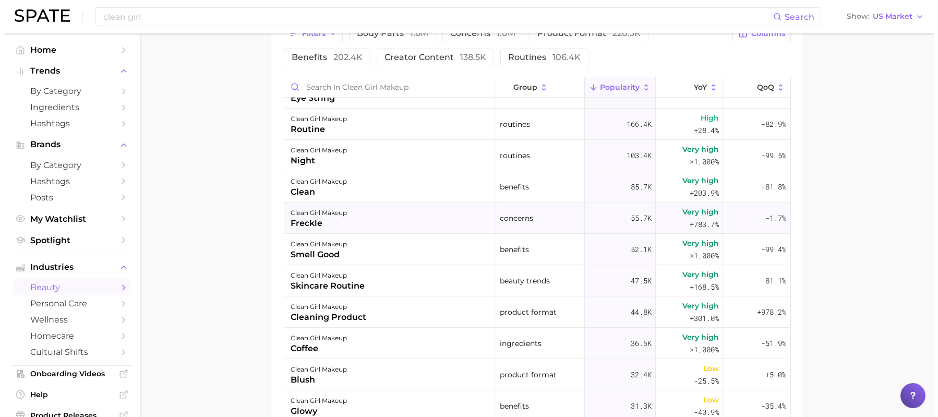
scroll to position [149, 0]
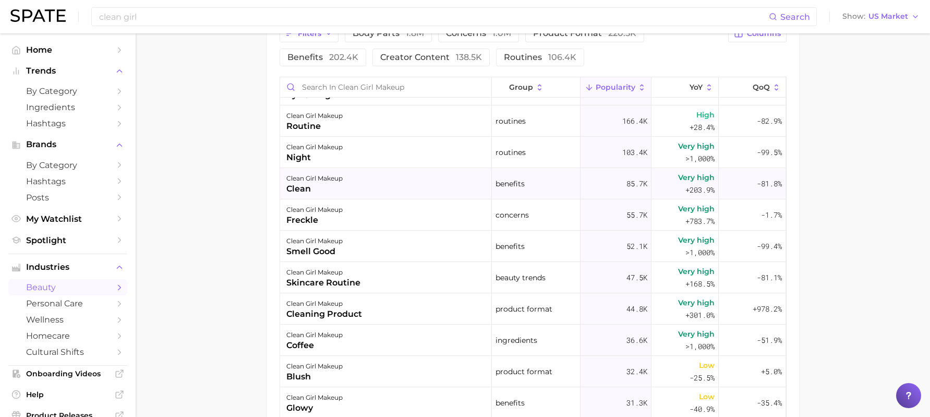
click at [371, 195] on div "clean girl makeup clean" at bounding box center [386, 183] width 212 height 31
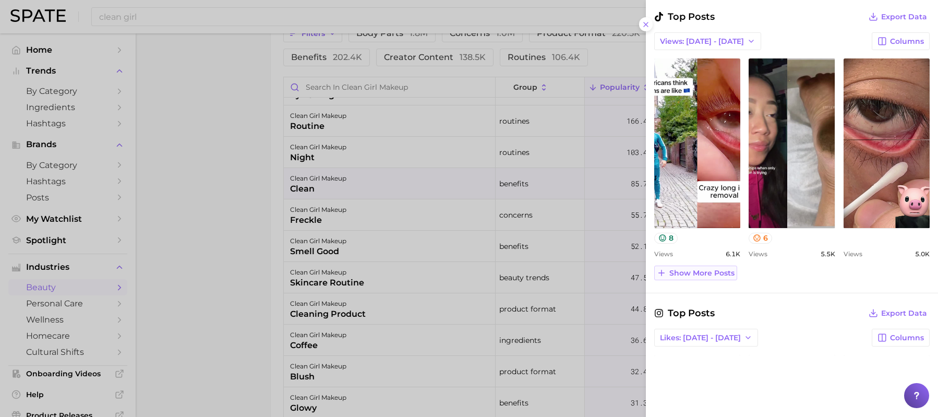
click at [722, 272] on span "Show more posts" at bounding box center [701, 273] width 65 height 9
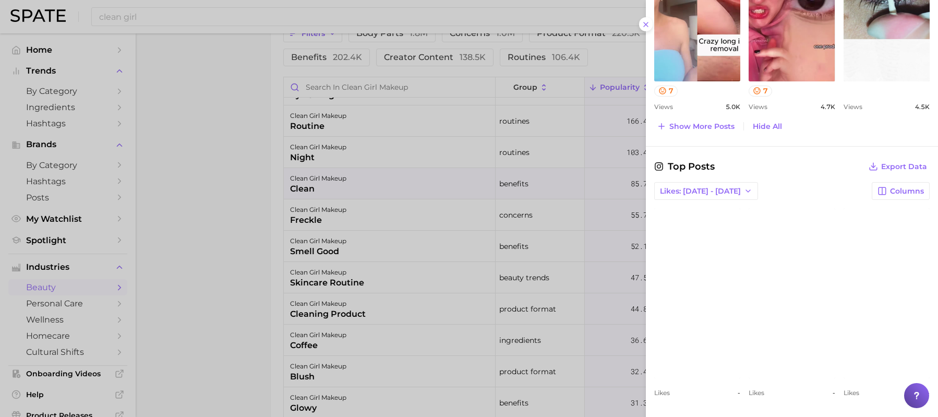
click at [482, 261] on div at bounding box center [469, 208] width 938 height 417
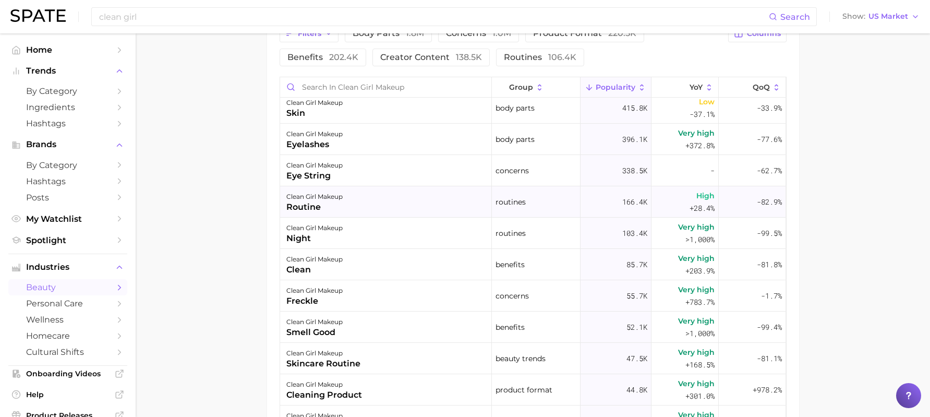
click at [365, 202] on div "clean girl makeup routine" at bounding box center [386, 201] width 212 height 31
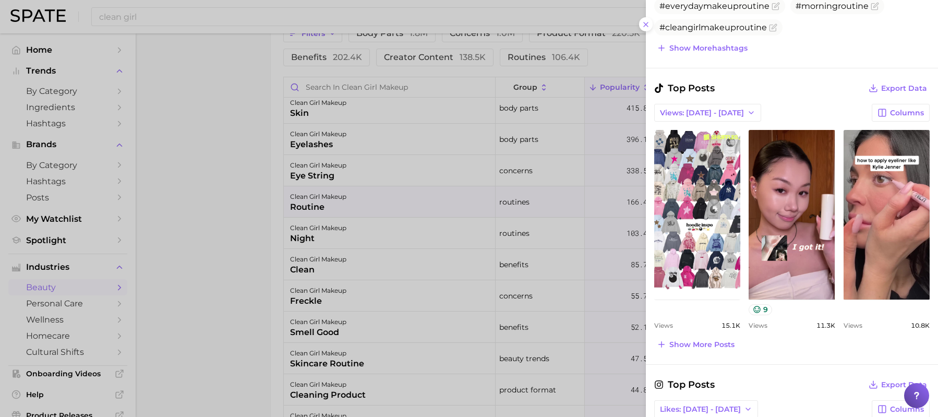
click at [720, 353] on div "Search Queries View As Text Export Data Clean girl makeup routine Hashtags View…" at bounding box center [792, 183] width 292 height 878
click at [721, 347] on span "Show more posts" at bounding box center [701, 344] width 65 height 9
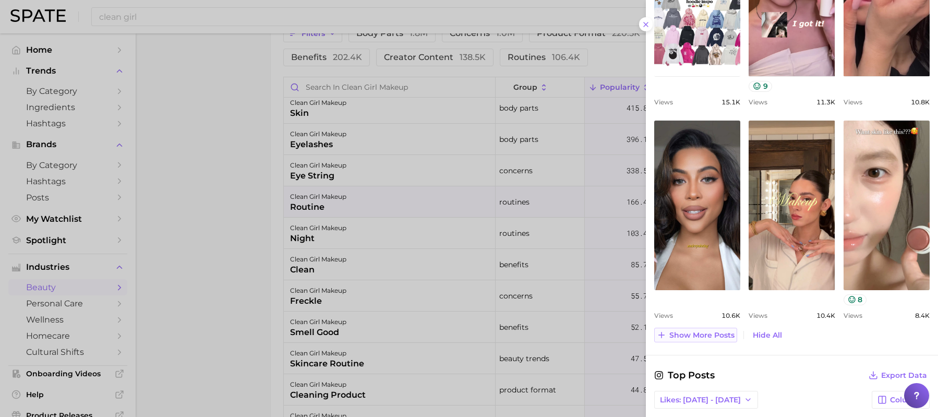
click at [723, 341] on button "Show more posts" at bounding box center [695, 334] width 83 height 15
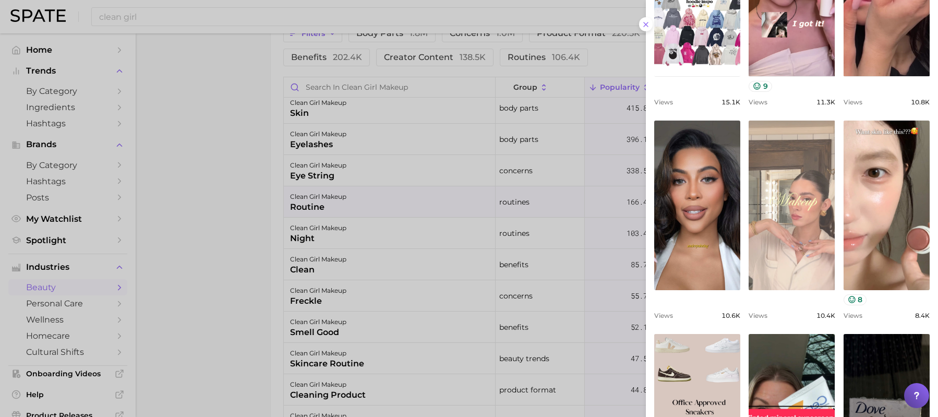
click at [798, 191] on link "view post on TikTok" at bounding box center [791, 204] width 86 height 169
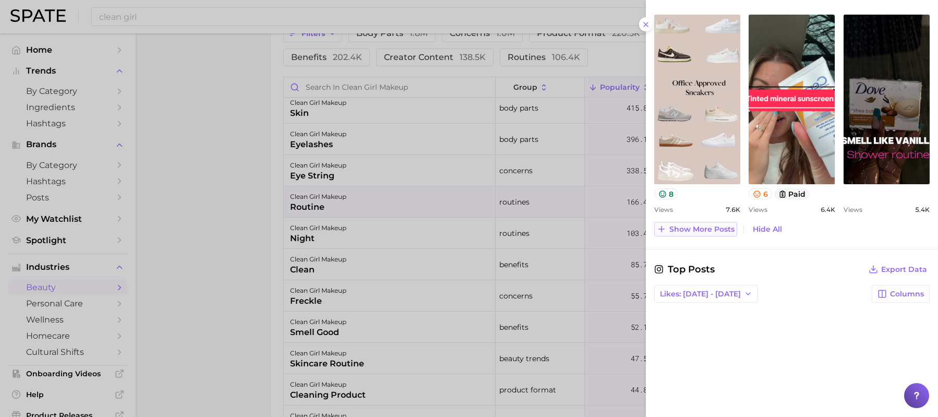
click at [707, 236] on button "Show more posts" at bounding box center [695, 229] width 83 height 15
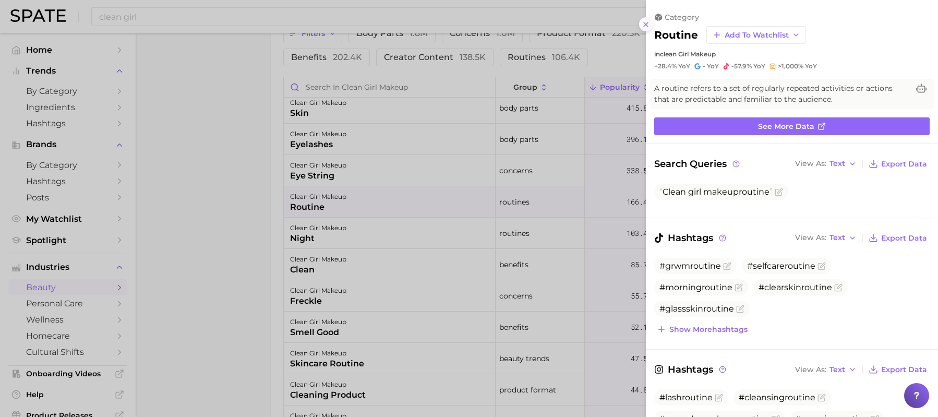
click at [639, 26] on button at bounding box center [646, 24] width 14 height 14
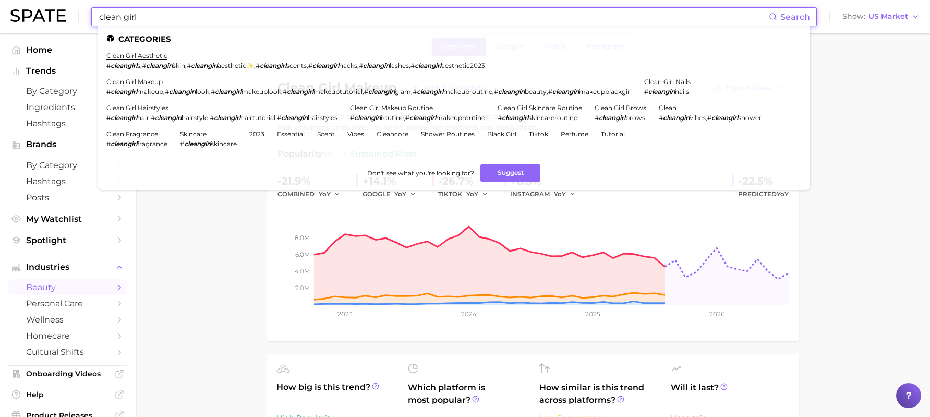
click at [212, 18] on input "clean girl" at bounding box center [433, 17] width 671 height 18
click at [219, 21] on input "clean girl" at bounding box center [433, 17] width 671 height 18
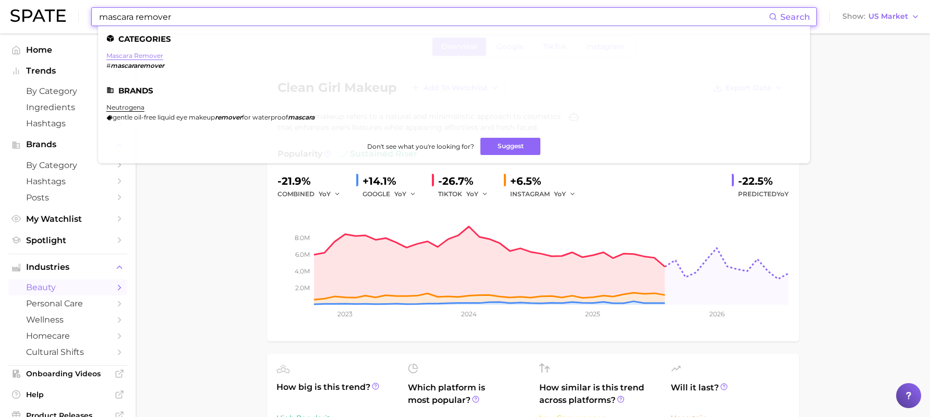
type input "mascara remover"
click at [141, 58] on link "mascara remover" at bounding box center [134, 56] width 57 height 8
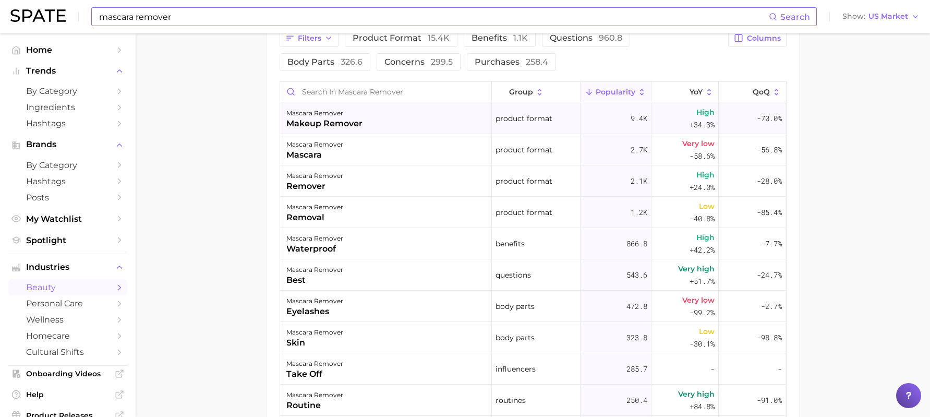
click at [356, 122] on div "makeup remover" at bounding box center [324, 123] width 76 height 13
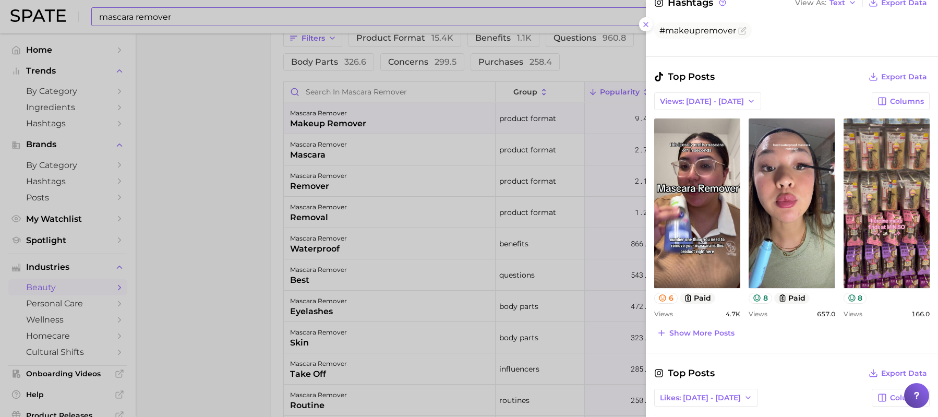
scroll to position [467, 0]
click at [708, 332] on span "Show more posts" at bounding box center [701, 332] width 65 height 9
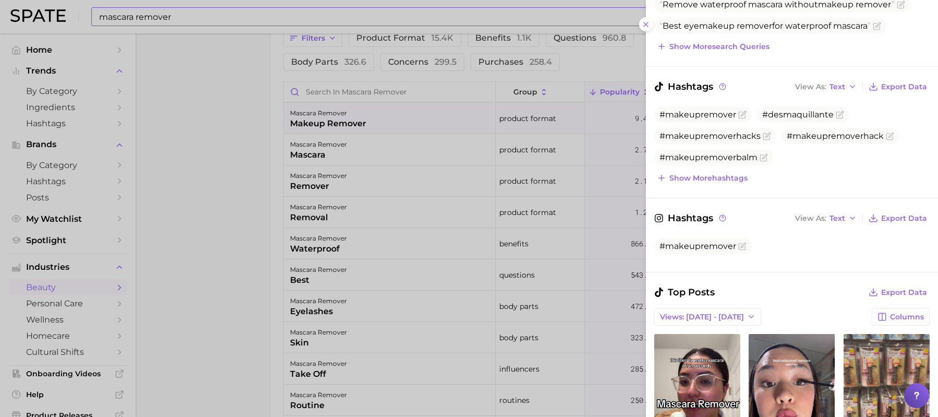
scroll to position [251, 0]
click at [733, 139] on span "#makeupremoverhacks" at bounding box center [709, 136] width 101 height 10
drag, startPoint x: 733, startPoint y: 139, endPoint x: 710, endPoint y: 140, distance: 22.4
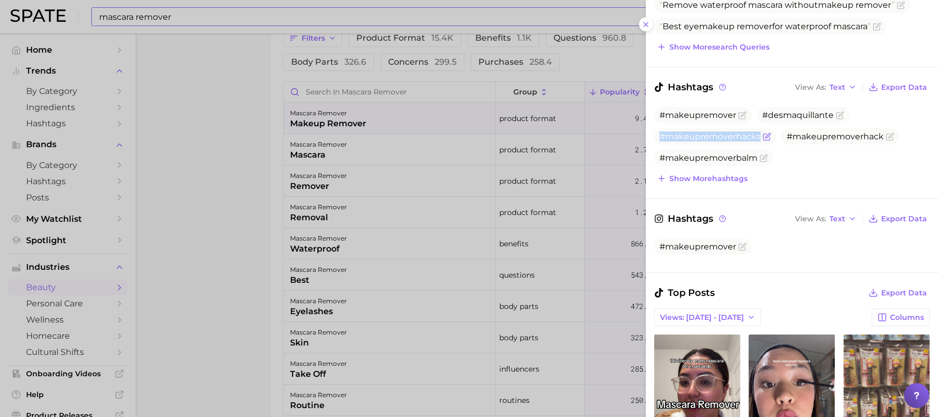
copy span "#makeupremoverhacks"
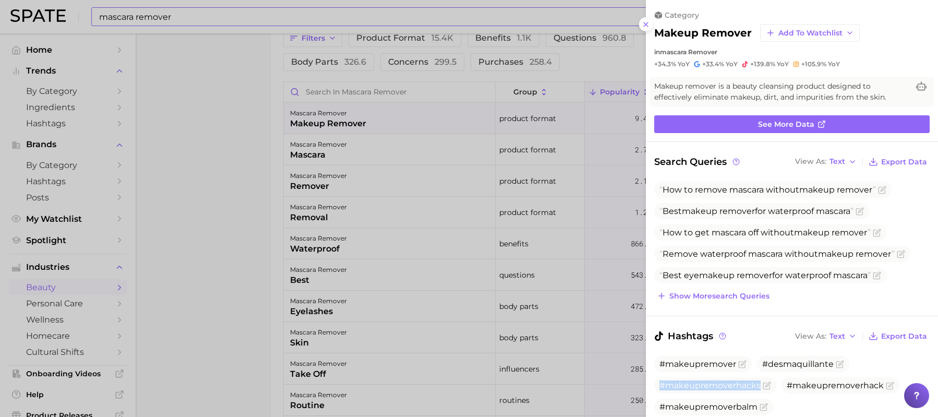
scroll to position [0, 0]
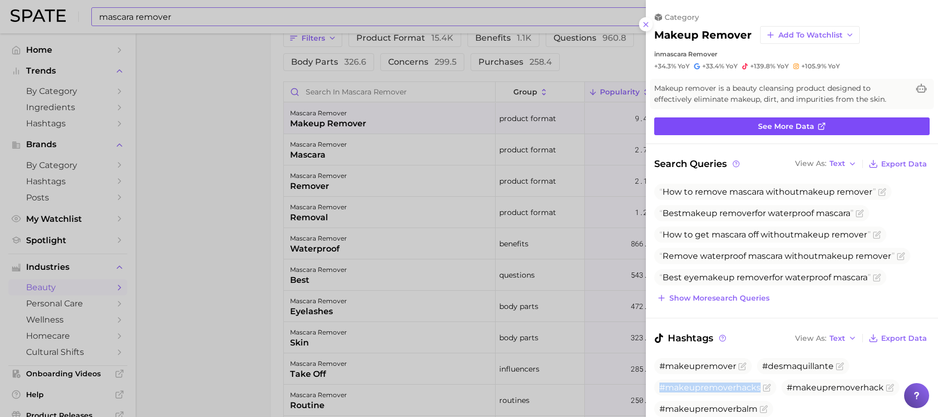
click at [777, 122] on span "See more data" at bounding box center [786, 126] width 56 height 9
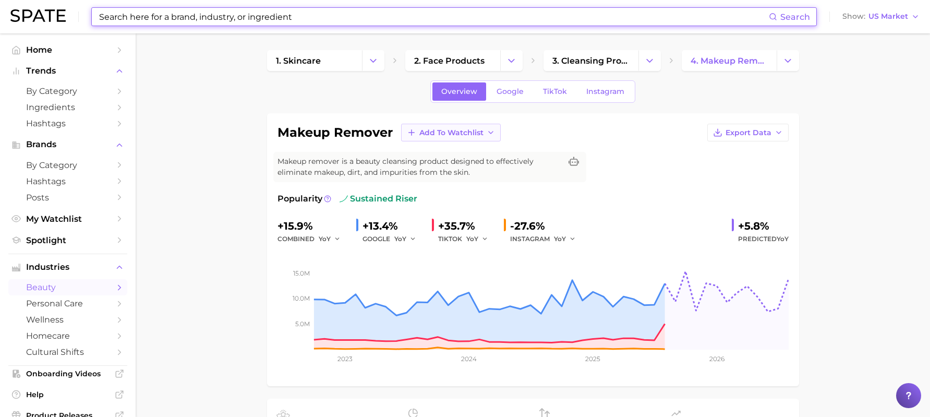
click at [451, 138] on button "Add to Watchlist" at bounding box center [451, 133] width 100 height 18
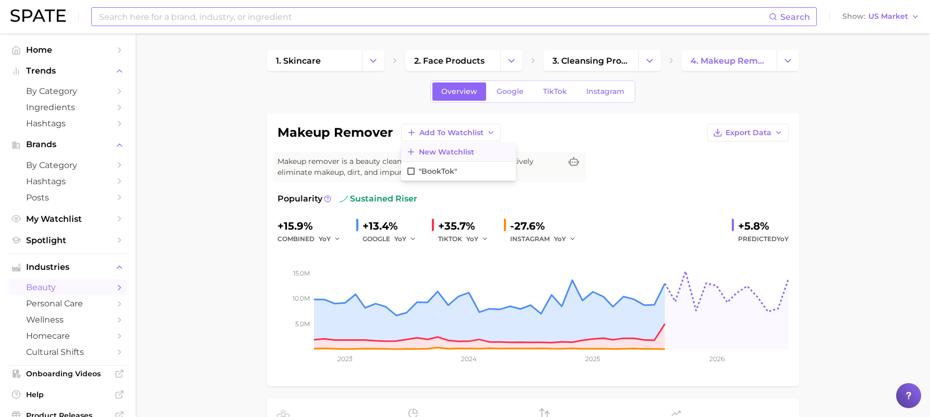
click at [455, 151] on span "New Watchlist" at bounding box center [446, 152] width 55 height 9
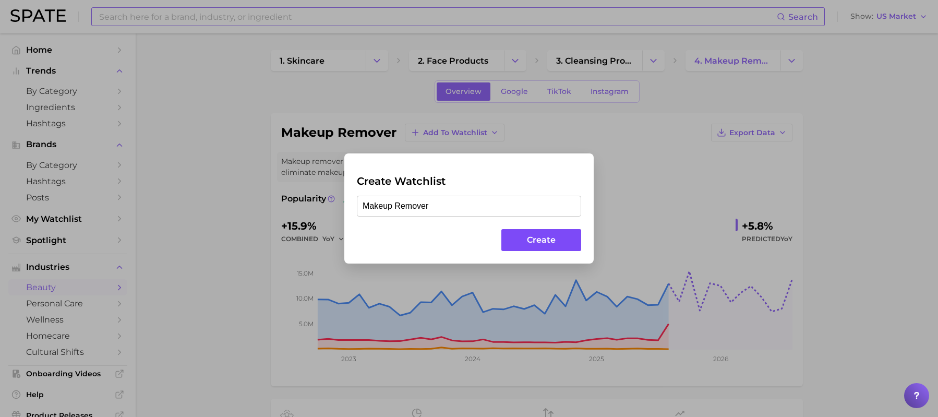
type input "Makeup Remover"
click at [566, 240] on button "Create" at bounding box center [541, 240] width 80 height 22
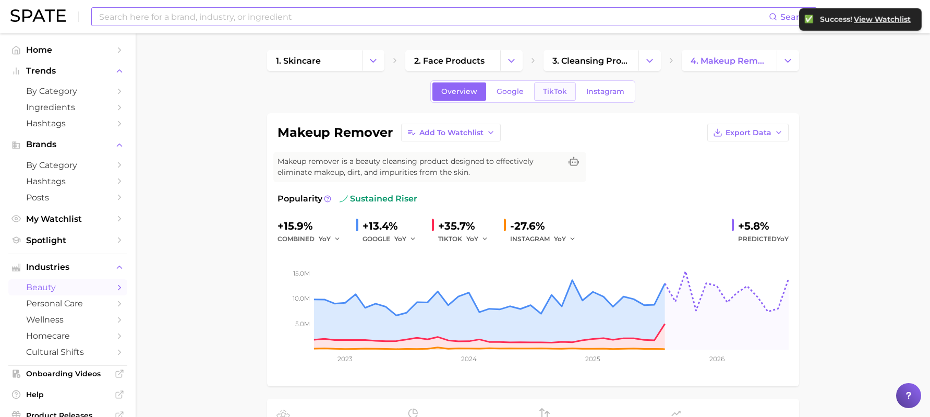
click at [563, 92] on span "TikTok" at bounding box center [555, 91] width 24 height 9
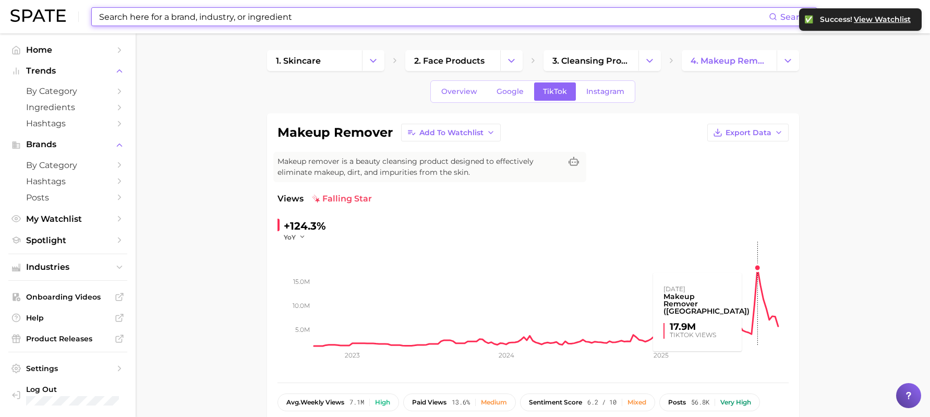
scroll to position [142, 0]
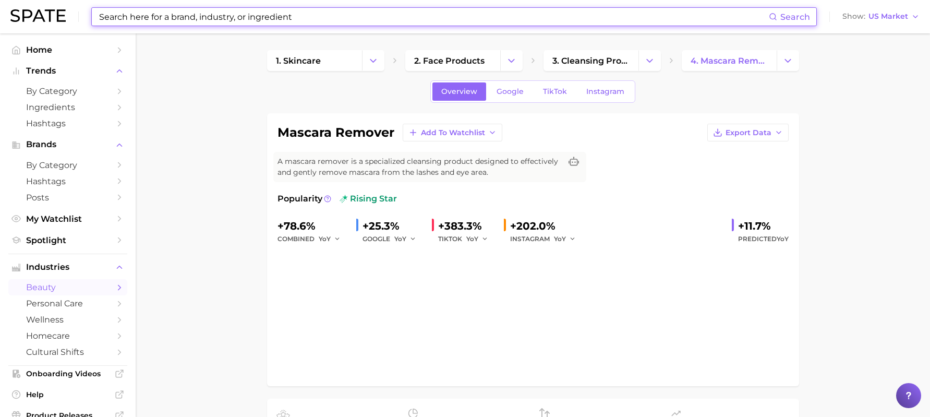
type input "mascara remover"
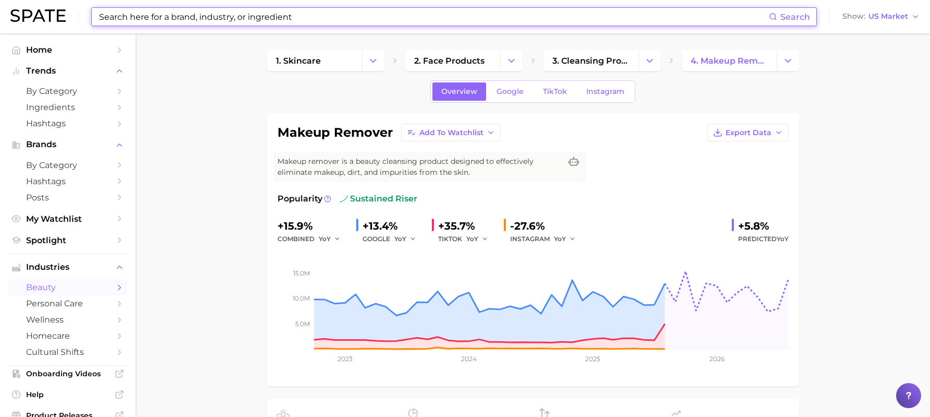
type input "mascara remover"
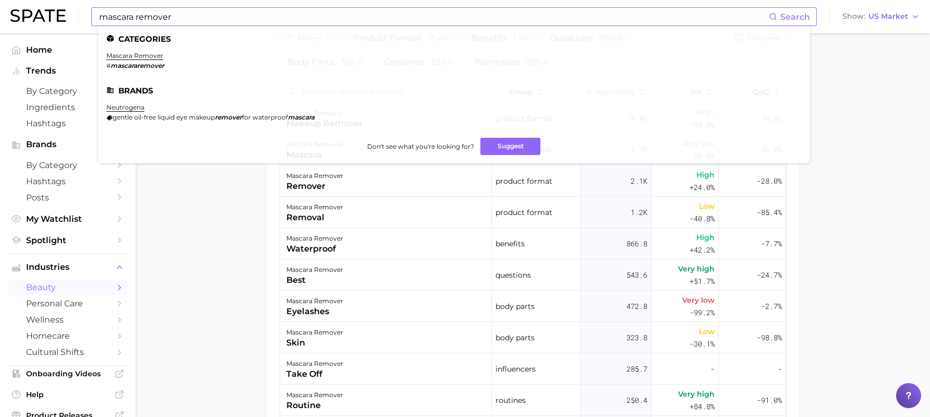
click at [380, 144] on div "mascara remover Search Categories mascara remover # mascararemover Brands neutr…" at bounding box center [465, 12] width 930 height 1099
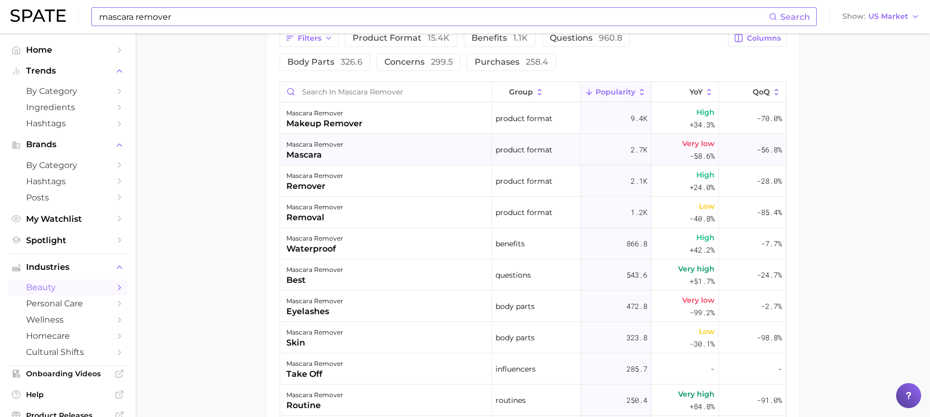
click at [383, 148] on div "mascara remover mascara" at bounding box center [386, 149] width 212 height 31
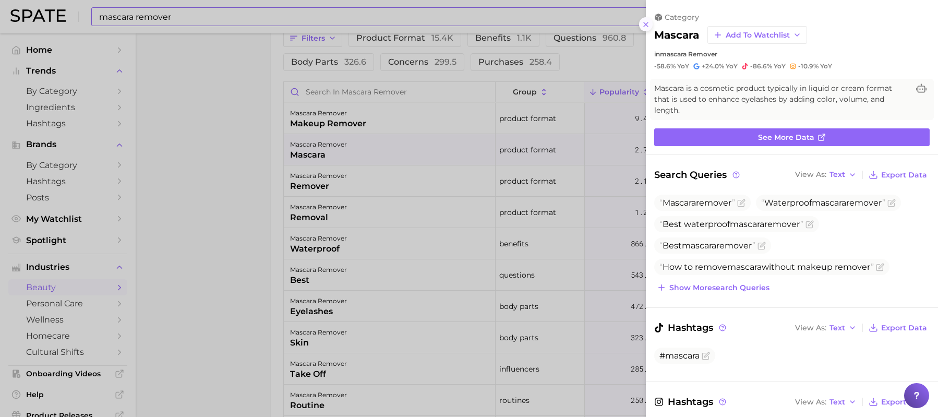
scroll to position [0, 0]
click at [642, 26] on icon at bounding box center [645, 24] width 8 height 8
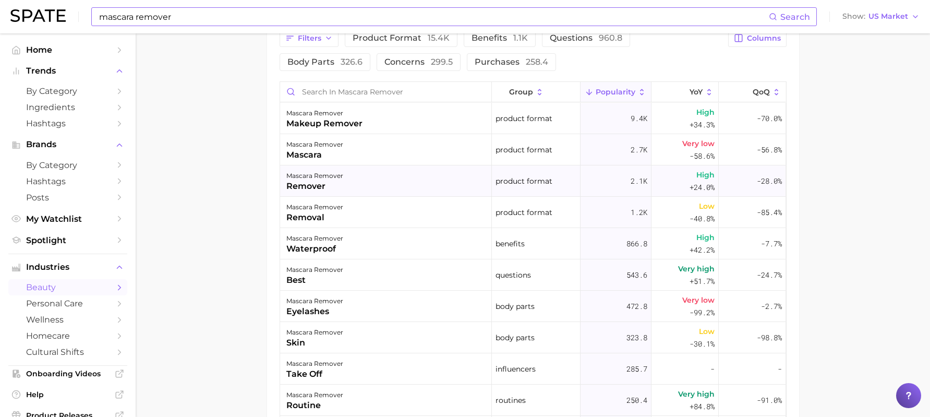
click at [399, 172] on div "mascara remover remover" at bounding box center [386, 180] width 212 height 31
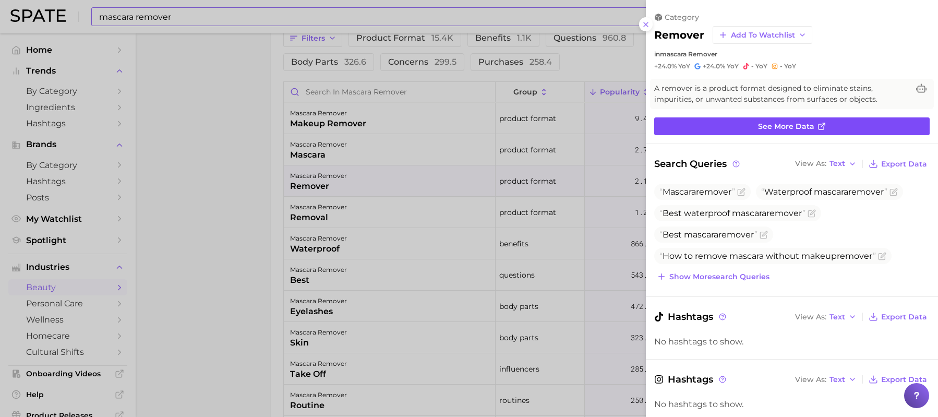
click at [799, 131] on link "See more data" at bounding box center [791, 126] width 275 height 18
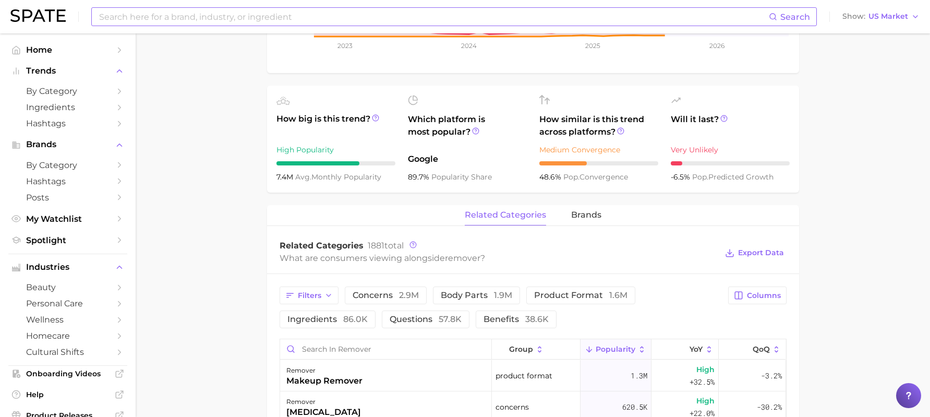
scroll to position [313, 0]
type input "mascara remover"
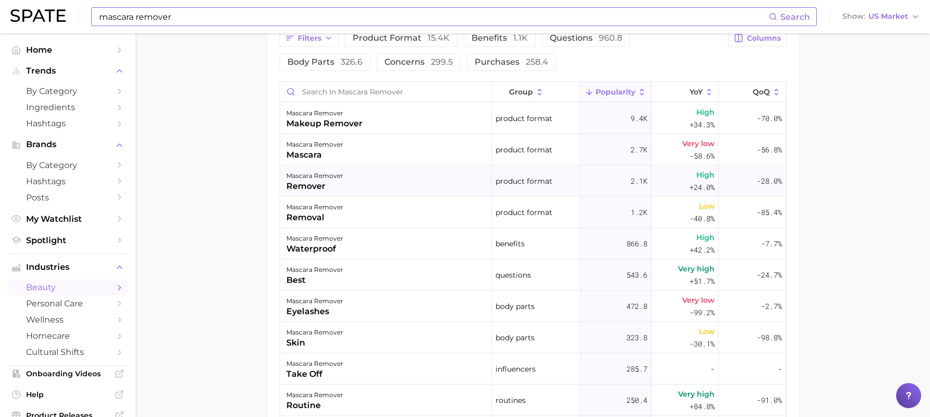
click at [313, 180] on div "remover" at bounding box center [314, 186] width 57 height 13
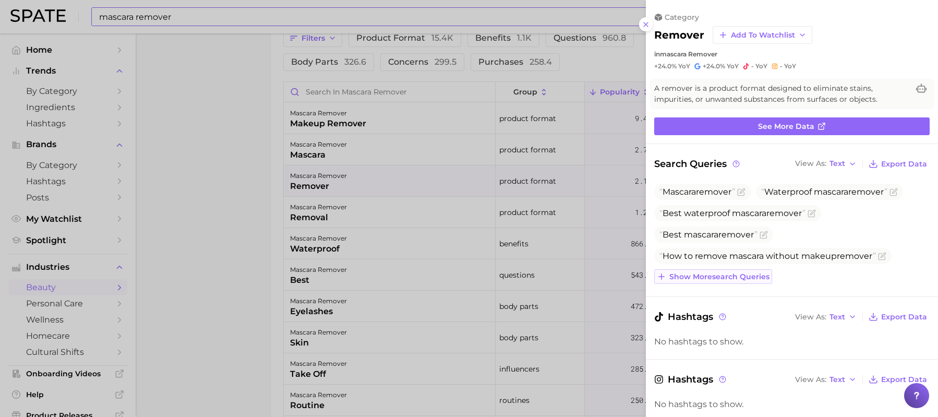
click at [735, 280] on span "Show more search queries" at bounding box center [719, 276] width 100 height 9
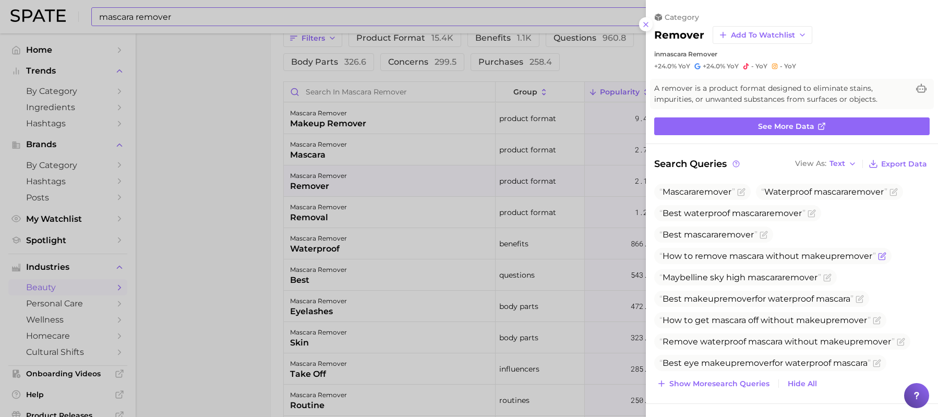
click at [747, 258] on span "How to remove mascara without makeup remover" at bounding box center [767, 256] width 216 height 10
copy span "How to remove mascara without makeup remover"
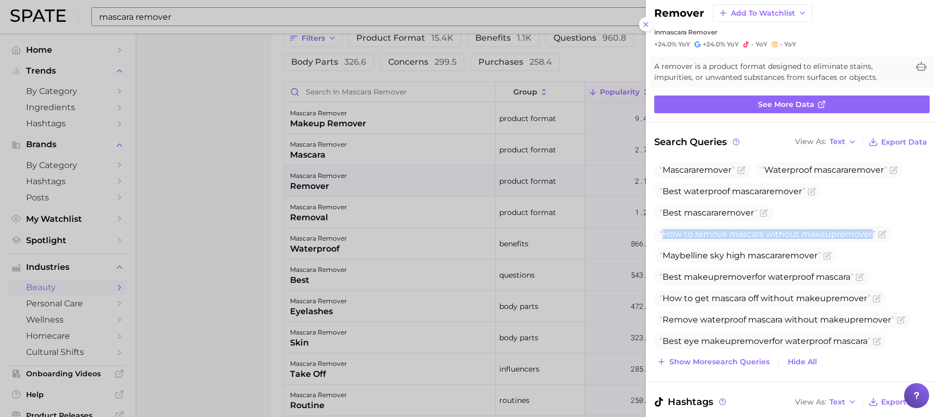
scroll to position [0, 0]
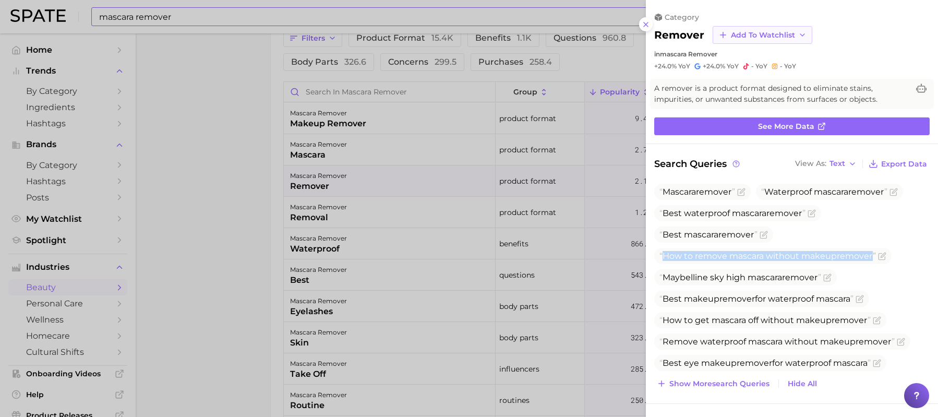
click at [753, 33] on span "Add to Watchlist" at bounding box center [763, 35] width 64 height 9
click at [758, 54] on span "New Watchlist" at bounding box center [757, 54] width 55 height 9
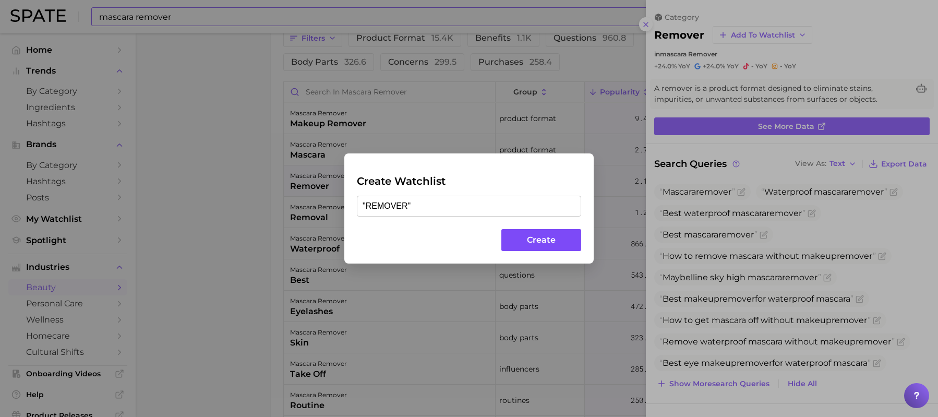
type input ""REMOVER""
click at [545, 235] on button "Create" at bounding box center [541, 240] width 80 height 22
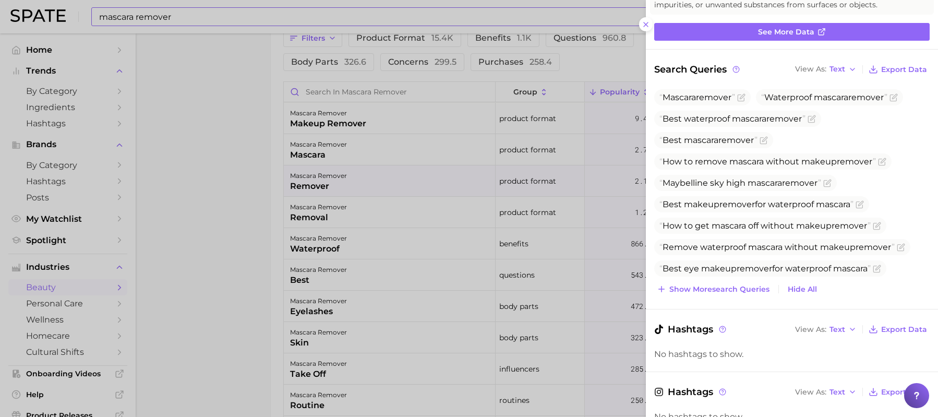
scroll to position [95, 0]
click at [516, 207] on div at bounding box center [469, 208] width 938 height 417
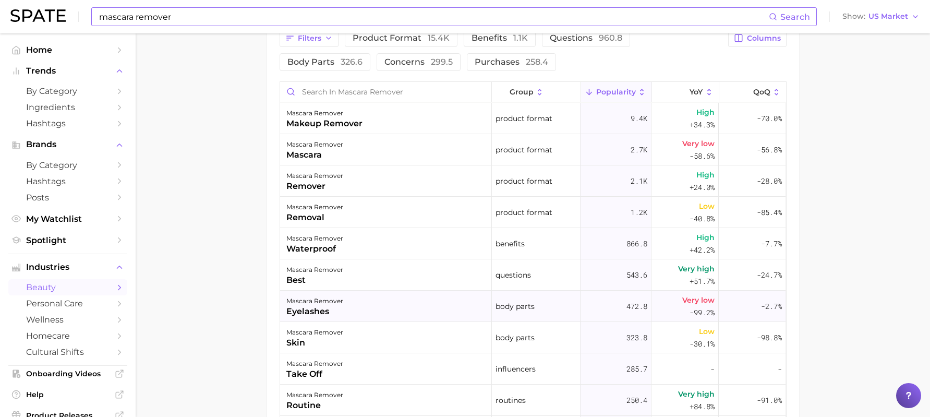
click at [338, 313] on div "eyelashes" at bounding box center [314, 311] width 57 height 13
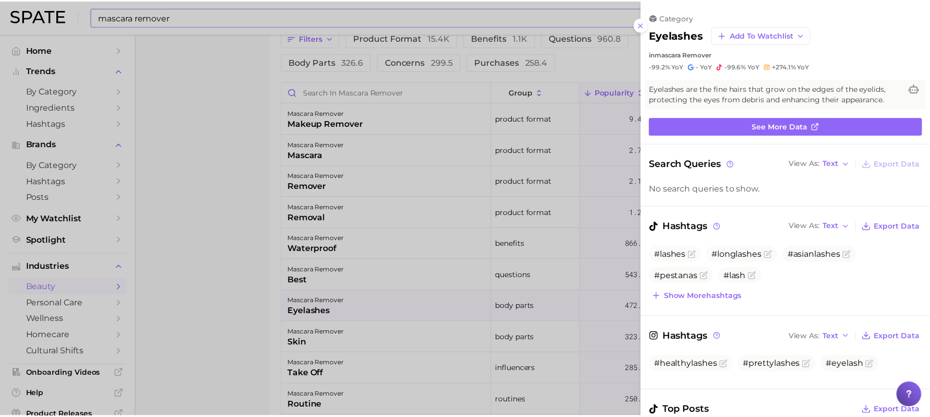
scroll to position [0, 0]
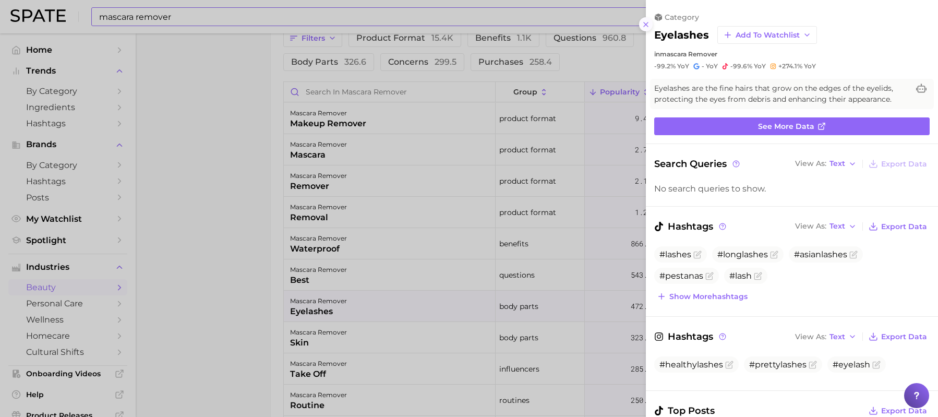
click at [648, 24] on icon at bounding box center [645, 24] width 8 height 8
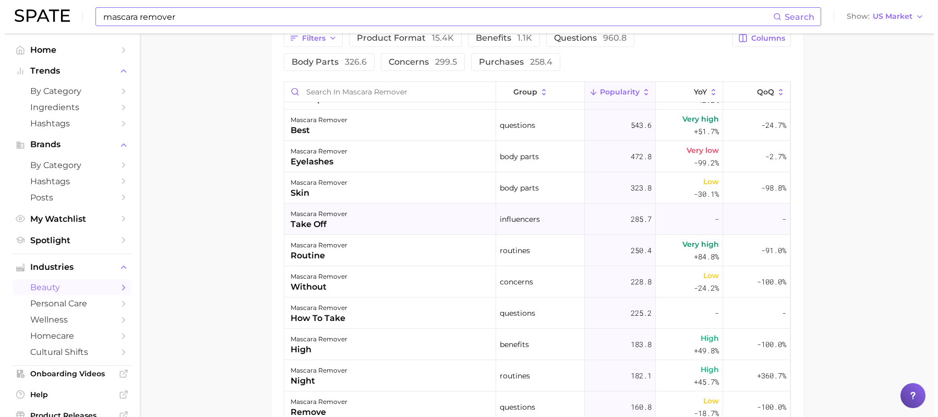
scroll to position [150, 0]
click at [376, 255] on div "mascara remover routine" at bounding box center [386, 249] width 212 height 31
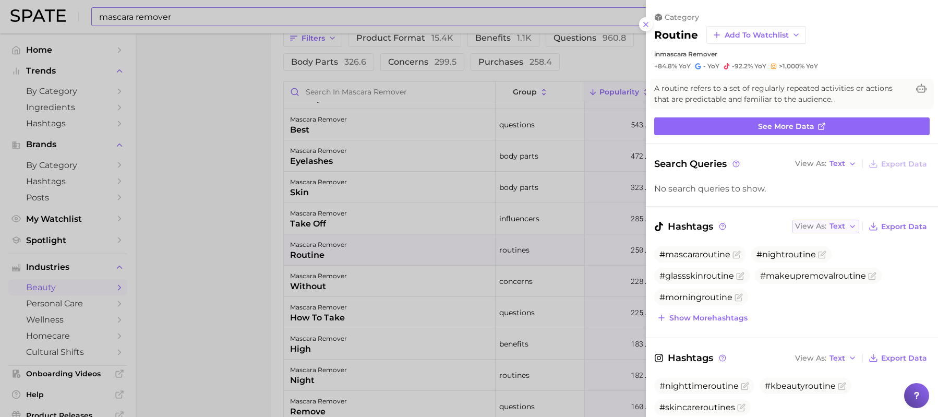
scroll to position [0, 0]
click at [801, 132] on link "See more data" at bounding box center [791, 126] width 275 height 18
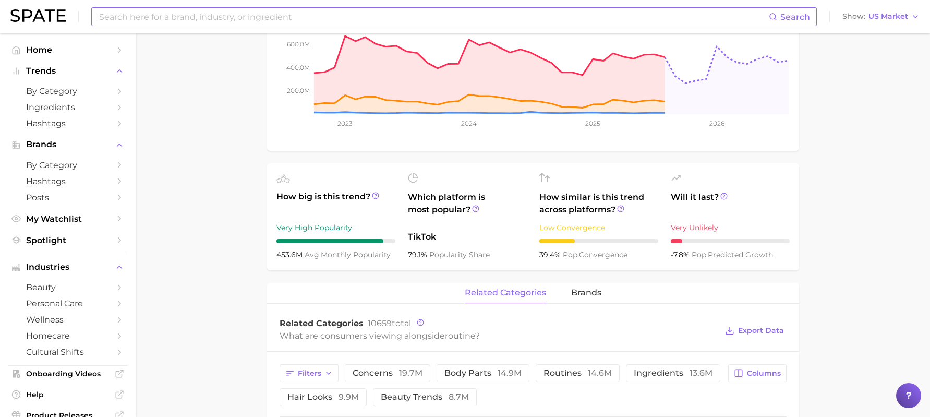
scroll to position [157, 0]
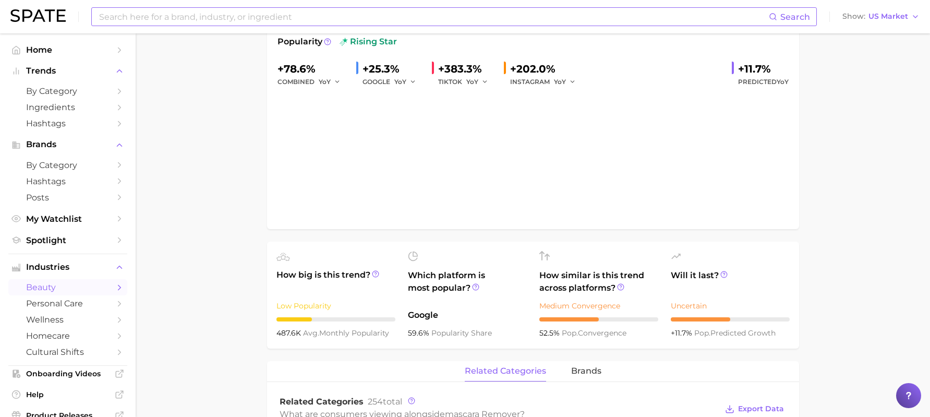
type input "mascara remover"
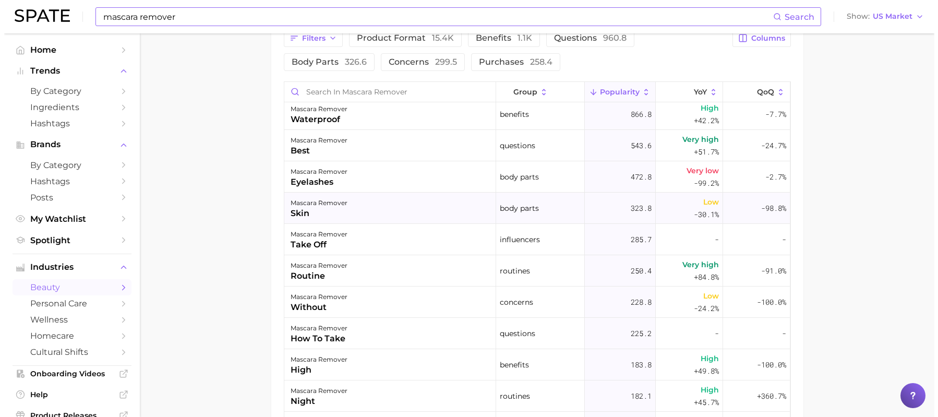
scroll to position [130, 0]
click at [387, 277] on div "mascara remover routine" at bounding box center [386, 269] width 212 height 31
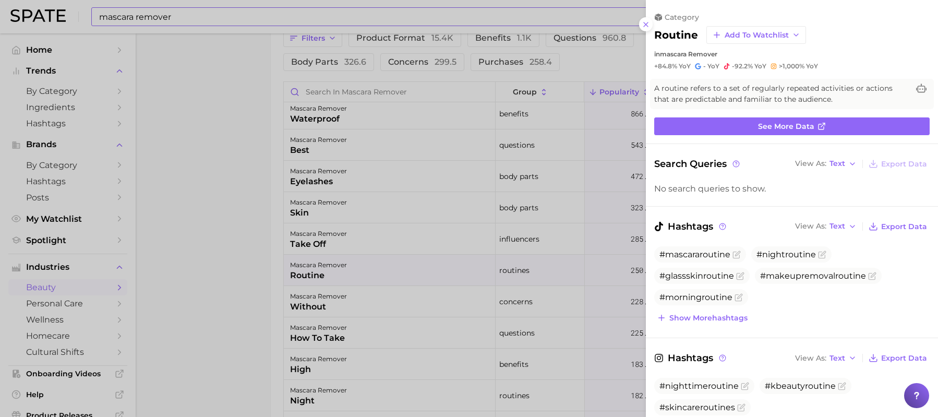
scroll to position [0, 0]
click at [872, 276] on icon "Flag as miscategorized or irrelevant" at bounding box center [872, 276] width 8 height 8
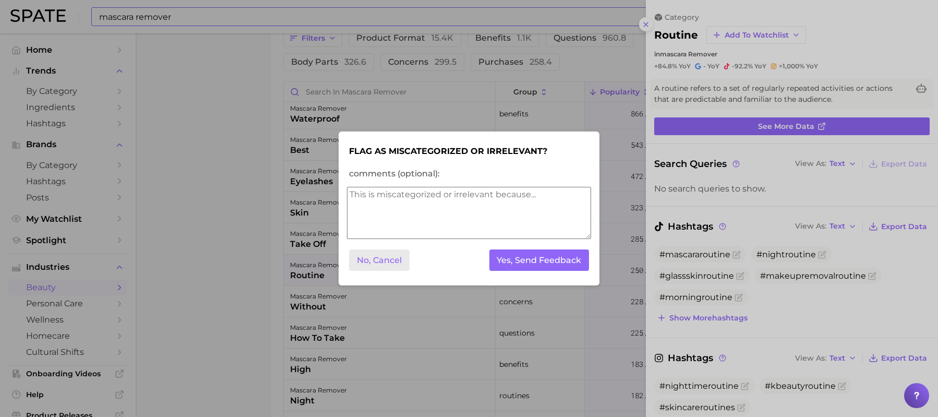
click at [391, 261] on button "No, Cancel" at bounding box center [379, 259] width 60 height 21
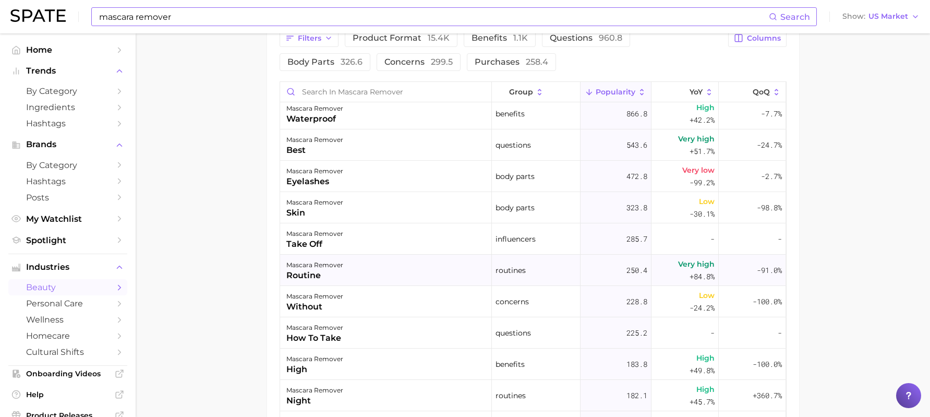
click at [345, 280] on div "mascara remover routine" at bounding box center [386, 269] width 212 height 31
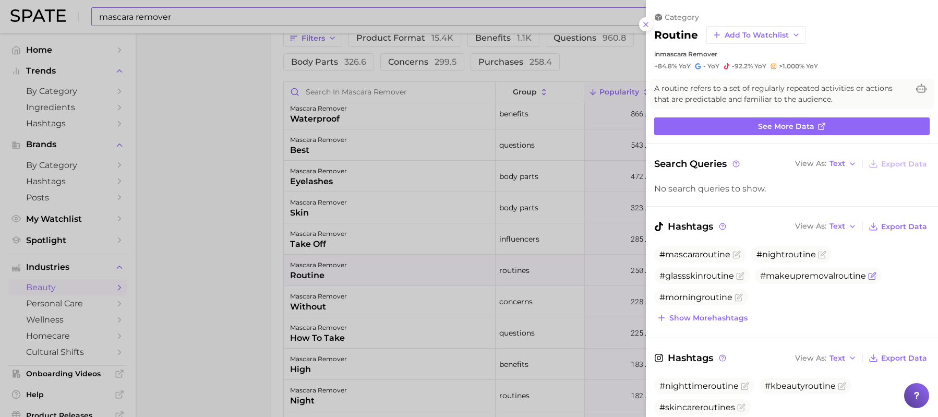
click at [780, 278] on span "#makeupremovalroutine" at bounding box center [813, 276] width 106 height 10
copy span "makeupremovalroutine"
click at [750, 36] on span "Add to Watchlist" at bounding box center [756, 35] width 64 height 9
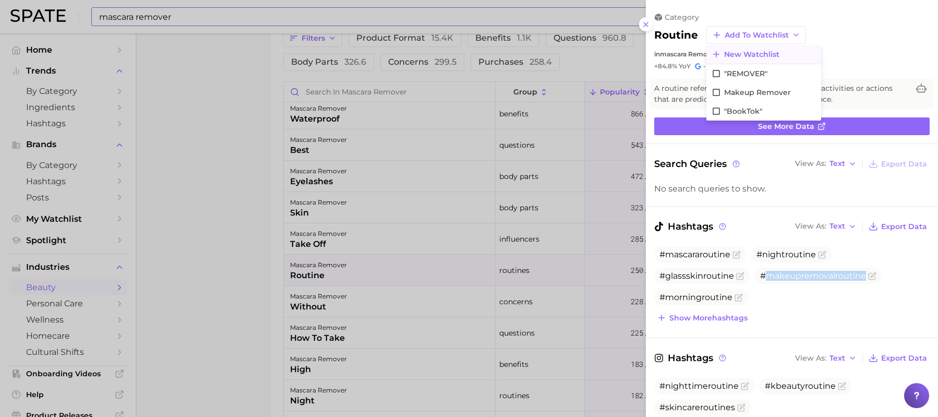
click at [749, 52] on span "New Watchlist" at bounding box center [751, 54] width 55 height 9
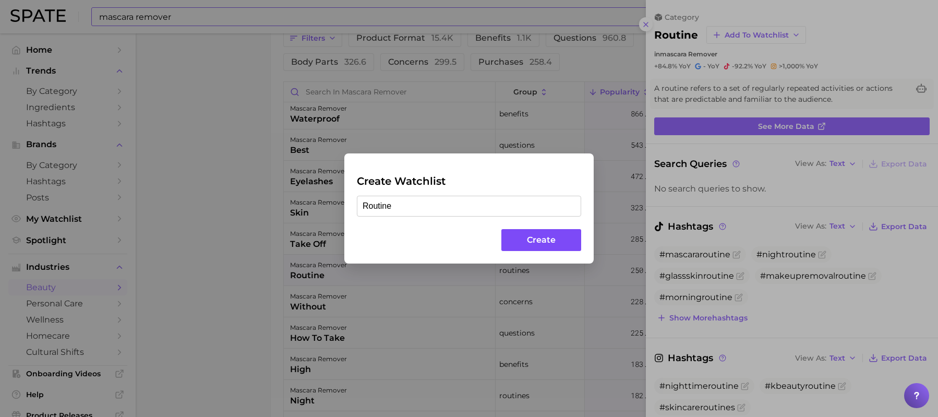
type input "Routine"
click at [547, 244] on button "Create" at bounding box center [541, 240] width 80 height 22
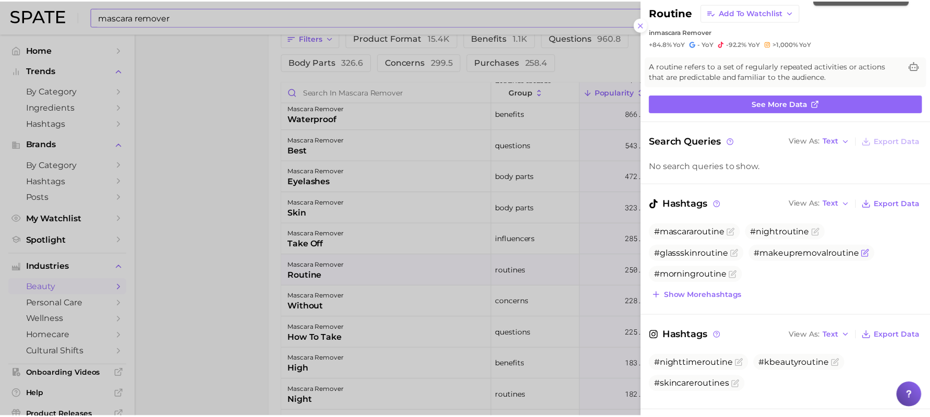
scroll to position [23, 0]
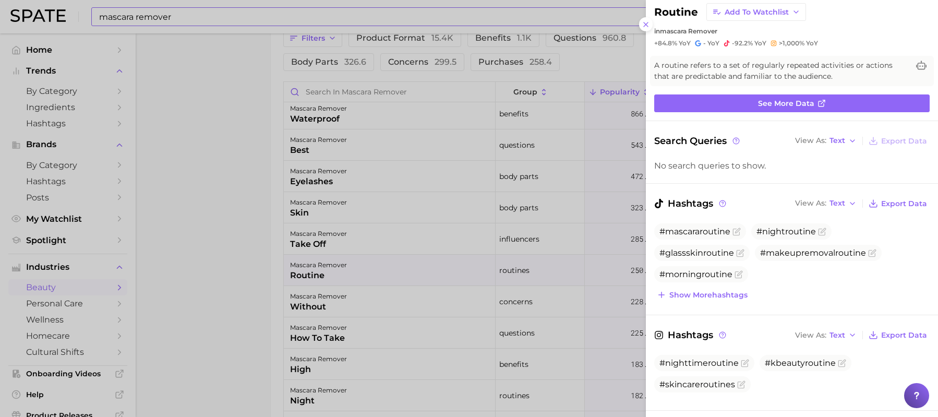
click at [433, 252] on div at bounding box center [469, 208] width 938 height 417
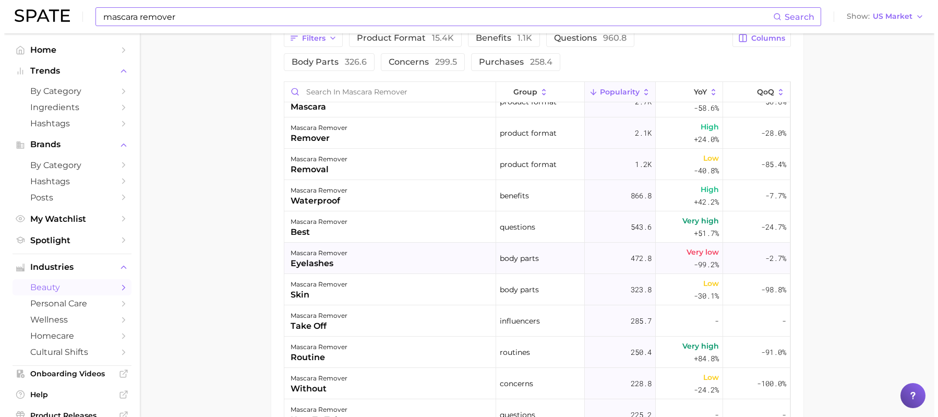
scroll to position [0, 0]
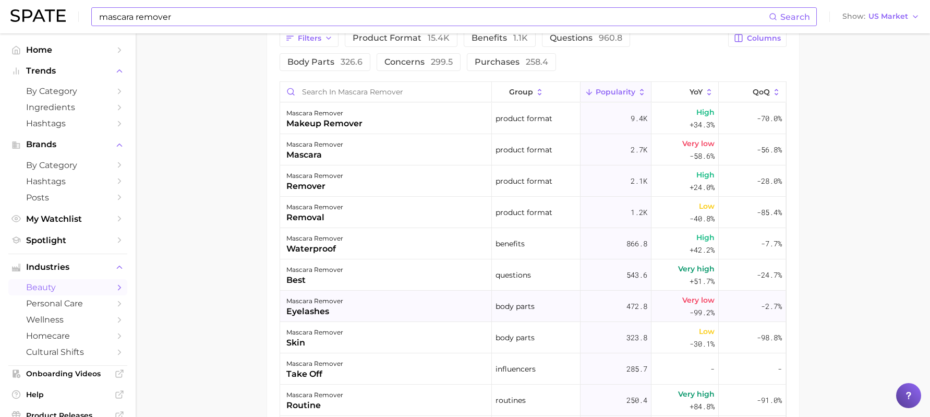
click at [346, 187] on div "mascara remover remover" at bounding box center [386, 180] width 212 height 31
